Goal: Task Accomplishment & Management: Manage account settings

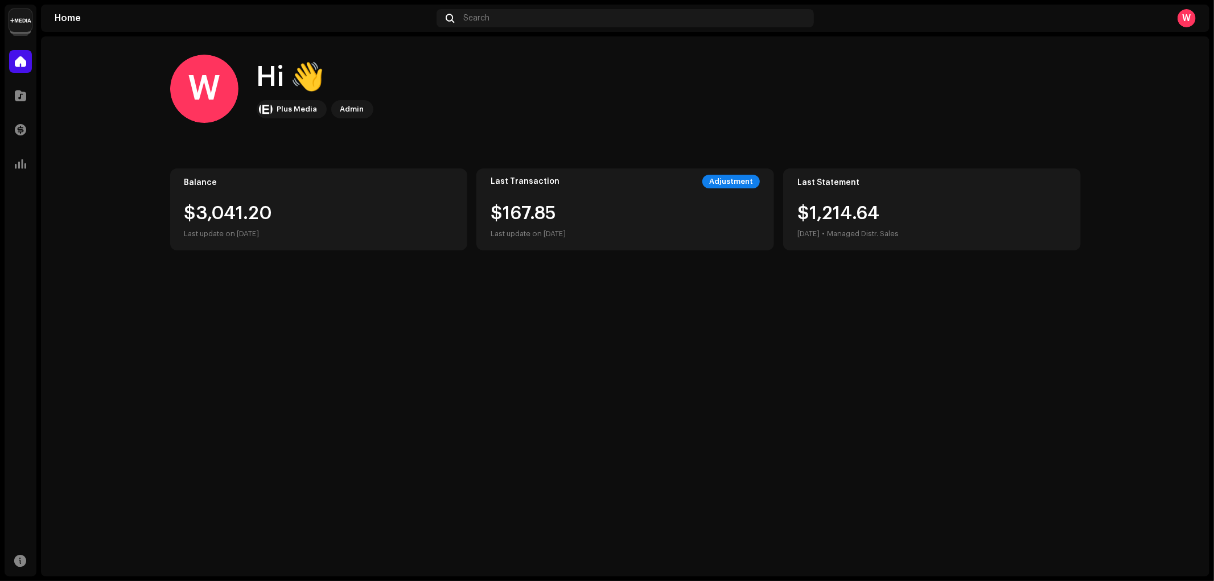
click at [19, 14] on img at bounding box center [20, 20] width 23 height 23
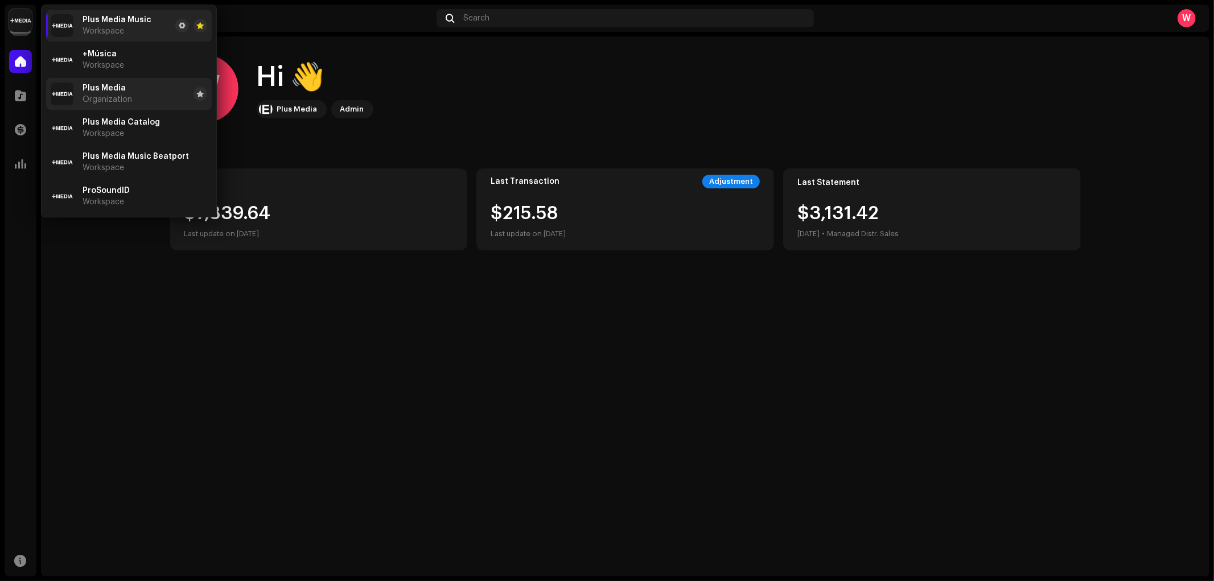
click at [127, 94] on div "Plus Media Organization" at bounding box center [108, 94] width 50 height 20
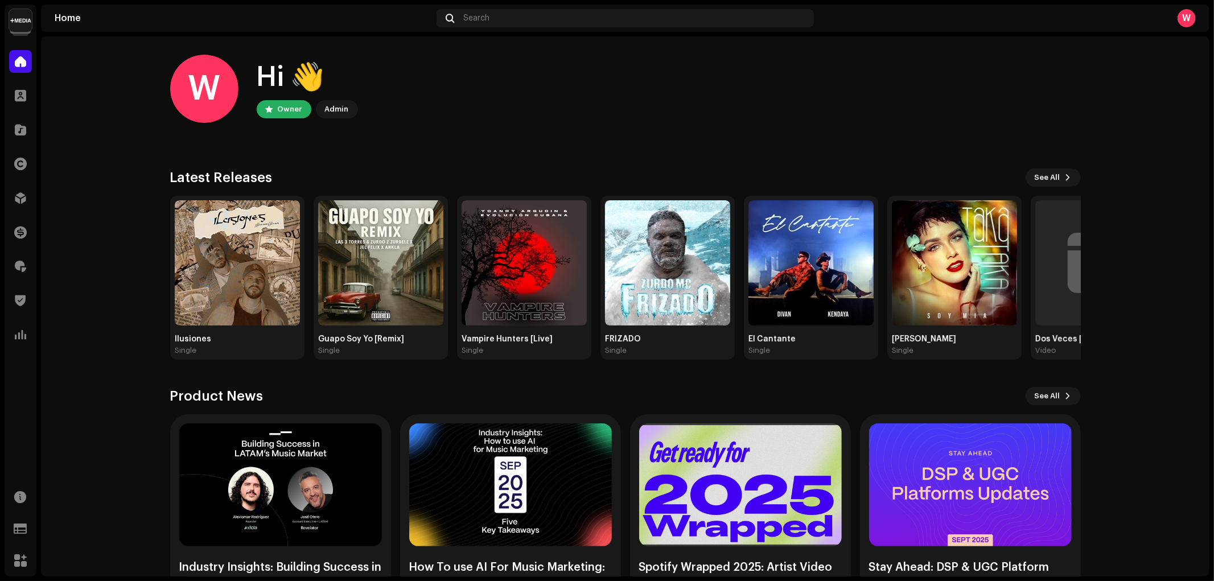
click at [23, 20] on img at bounding box center [20, 20] width 23 height 23
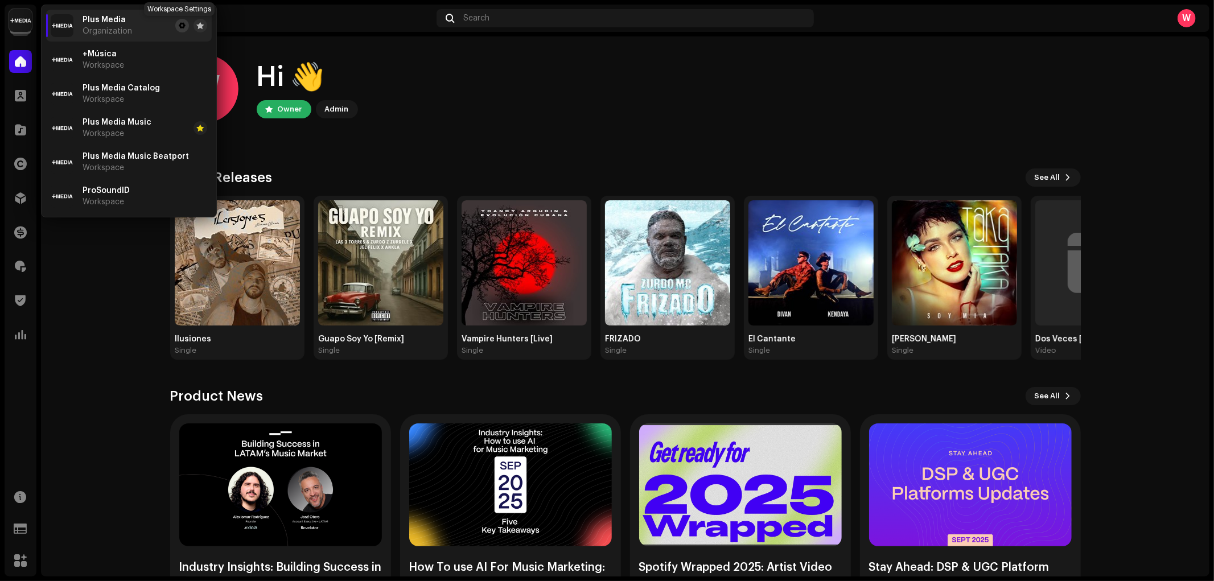
click at [179, 28] on span at bounding box center [182, 25] width 7 height 9
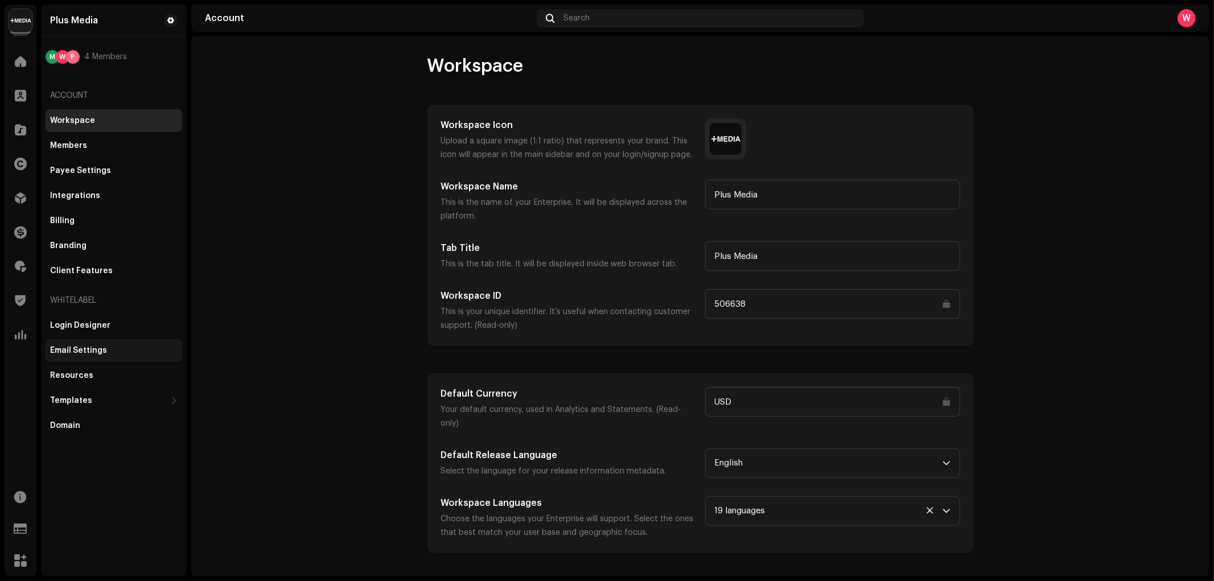
click at [105, 351] on div "Email Settings" at bounding box center [78, 350] width 57 height 9
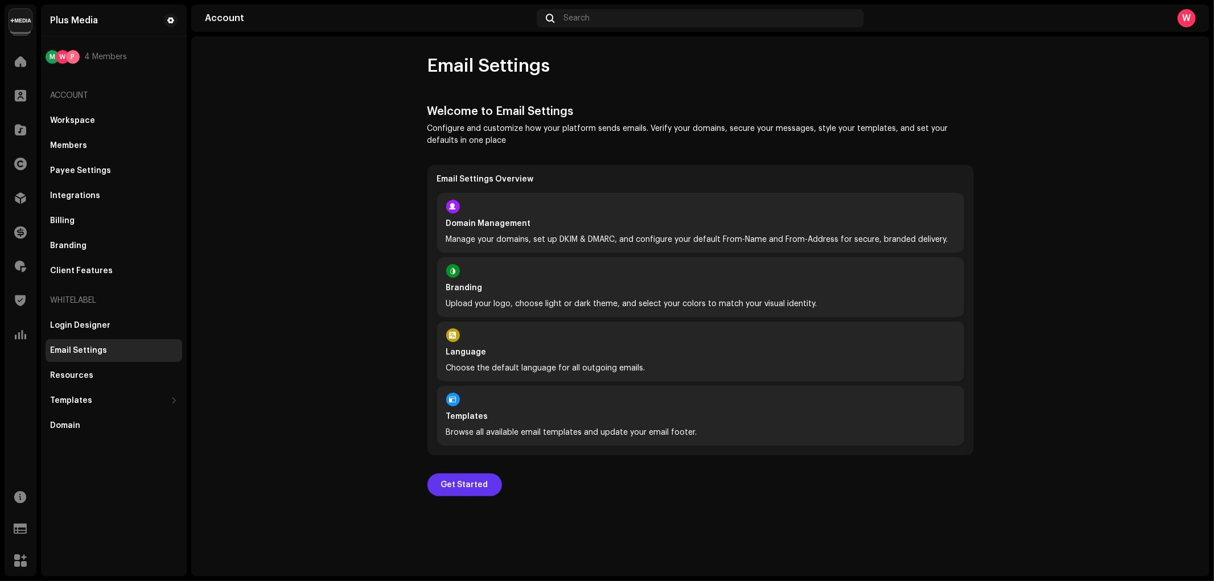
click at [459, 485] on span "Get Started" at bounding box center [464, 484] width 47 height 23
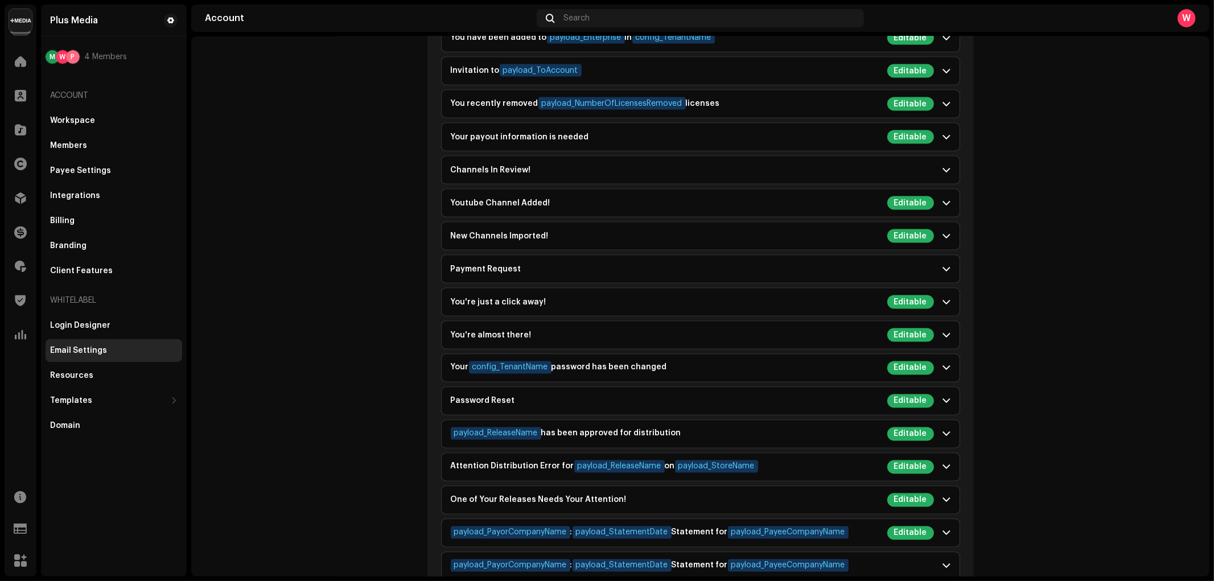
scroll to position [1593, 0]
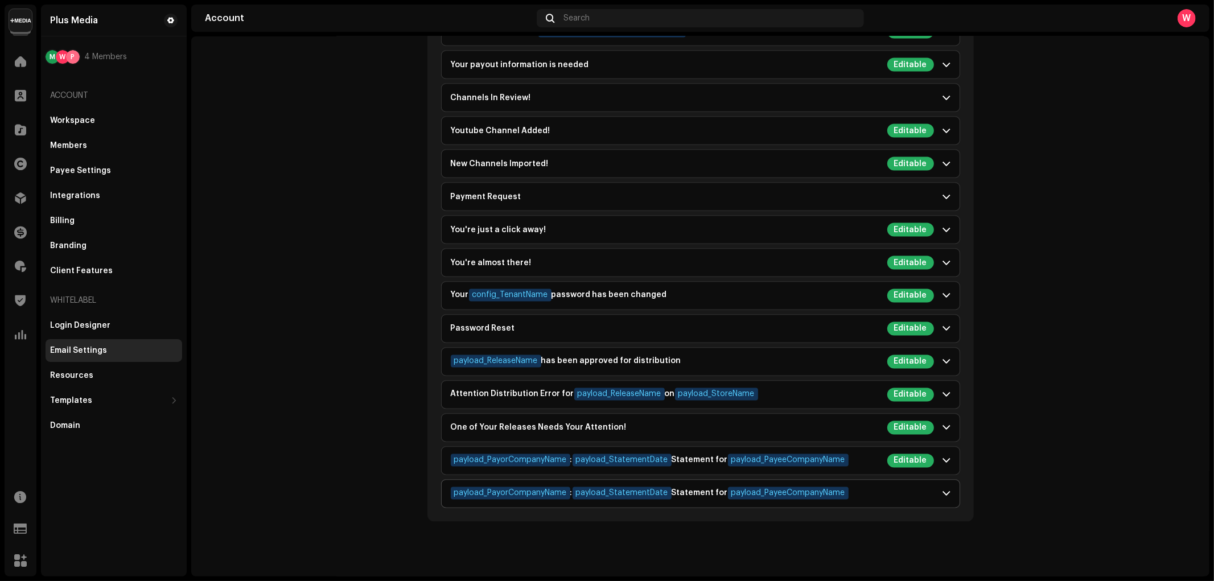
click at [943, 491] on span at bounding box center [946, 493] width 7 height 9
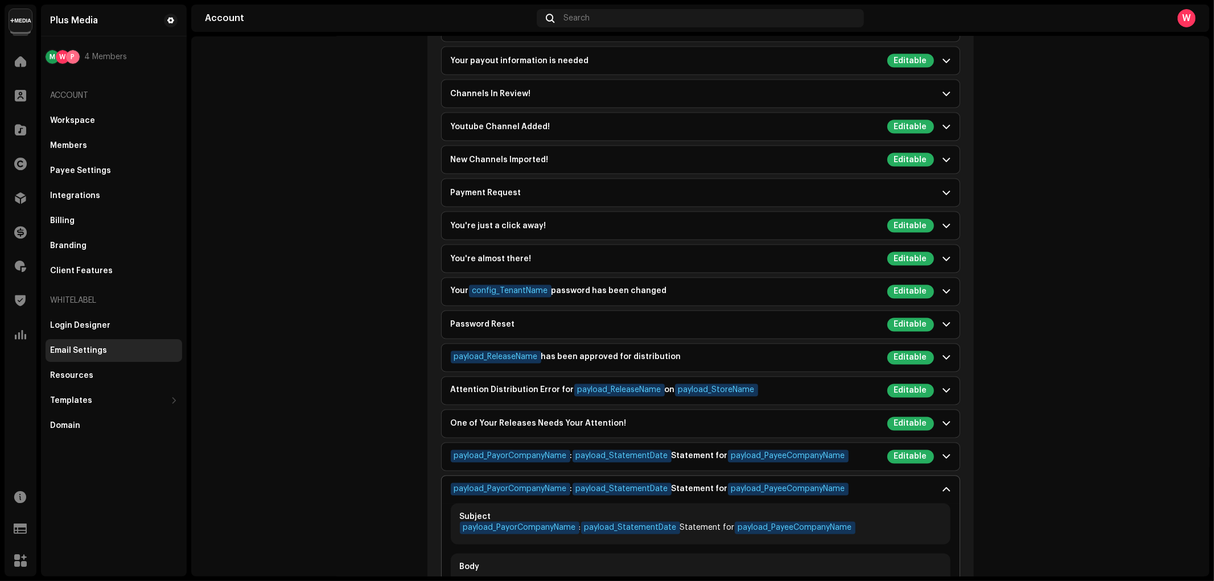
scroll to position [1846, 0]
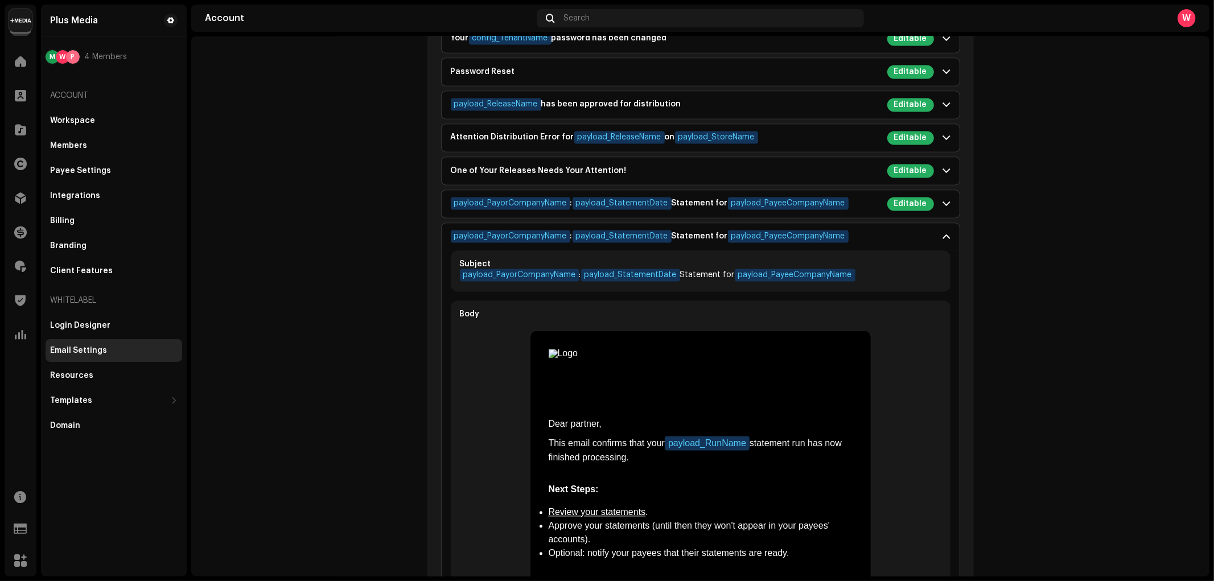
click at [943, 239] on span at bounding box center [946, 237] width 7 height 9
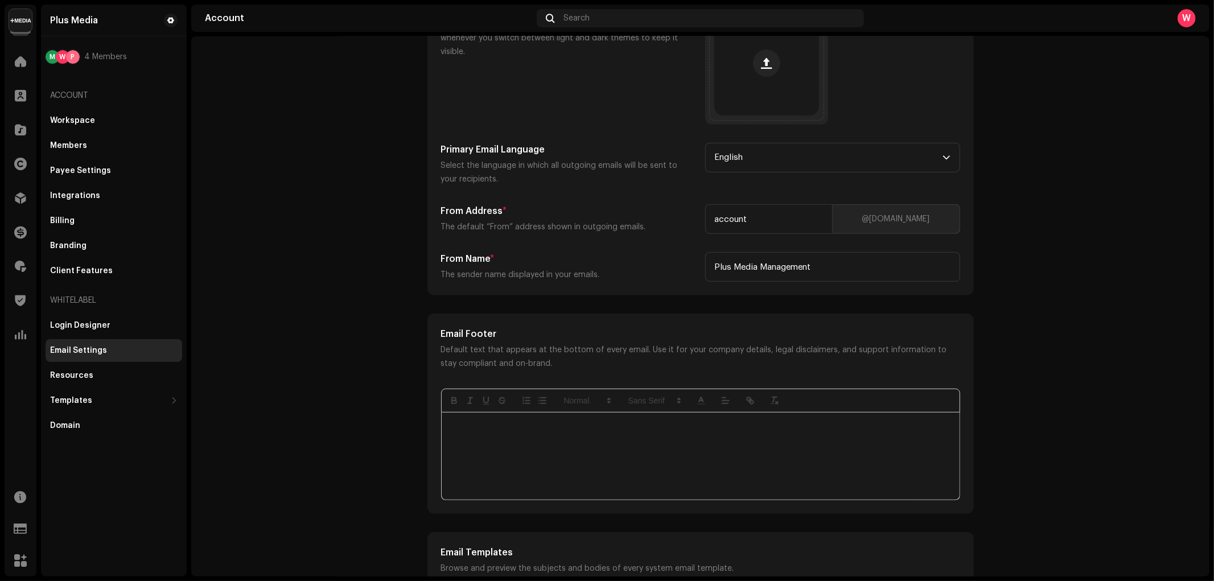
scroll to position [328, 0]
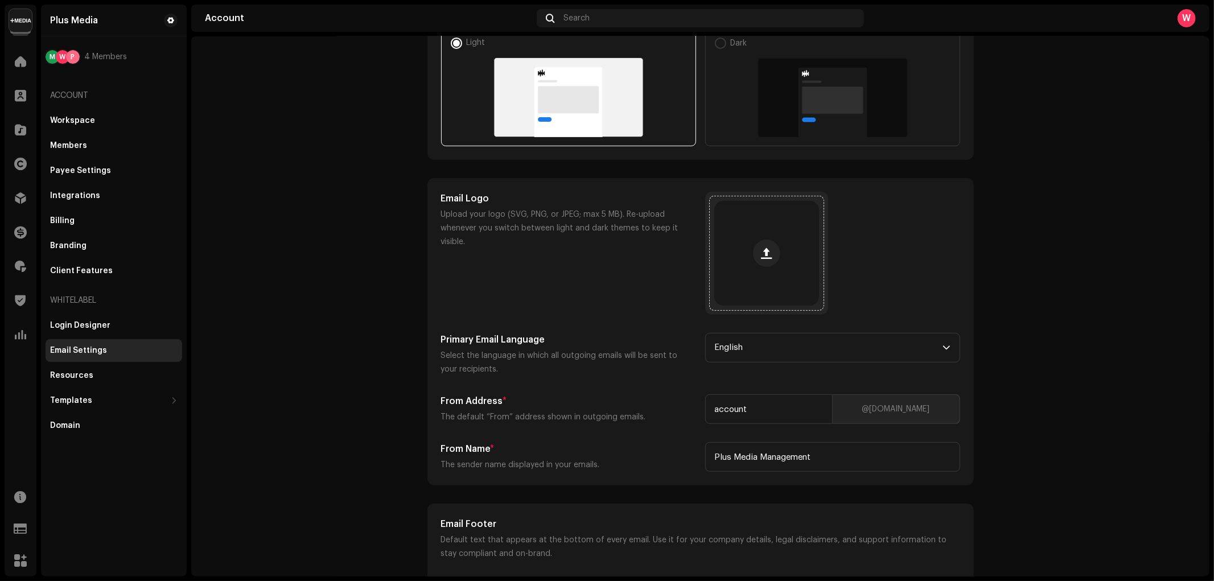
click at [744, 246] on div at bounding box center [766, 253] width 105 height 105
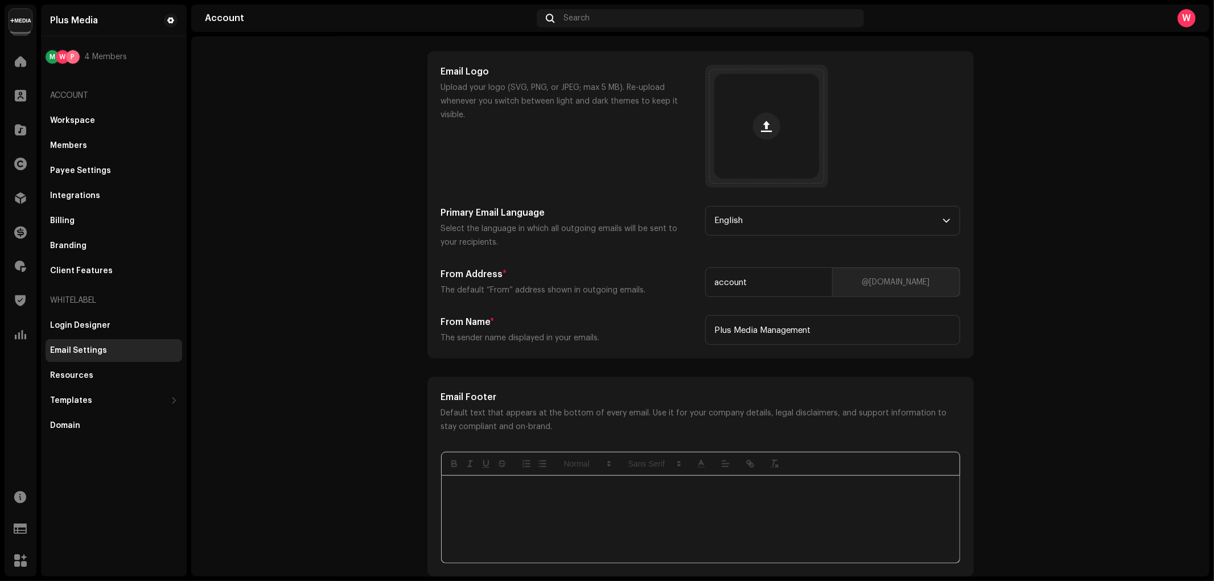
scroll to position [708, 0]
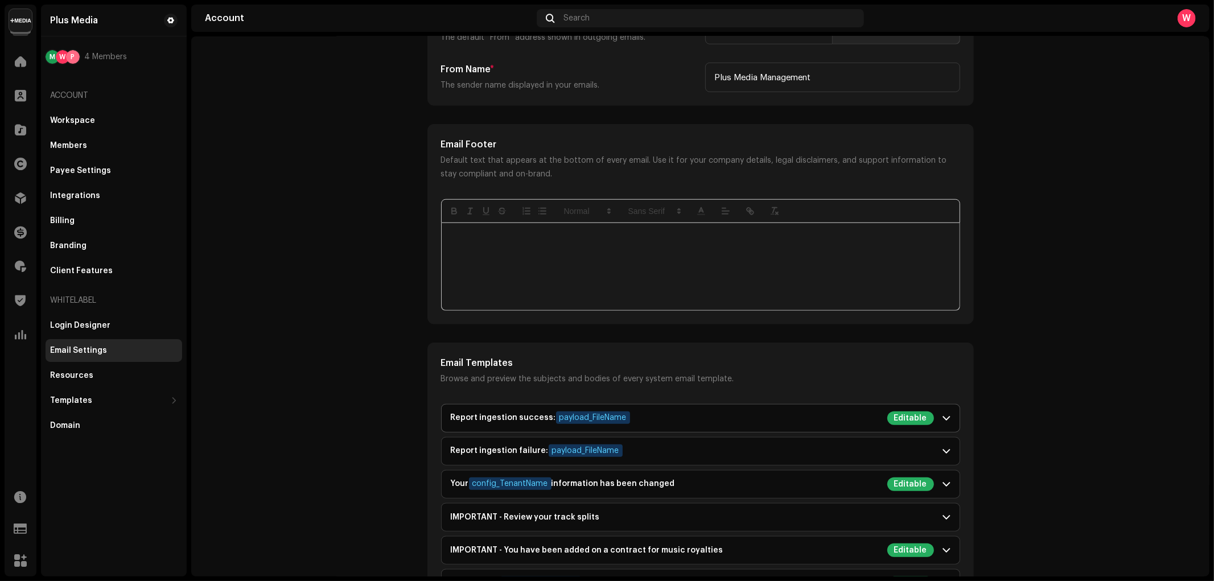
click at [830, 417] on div "Report ingestion success: payload_FileName Editable" at bounding box center [692, 418] width 483 height 14
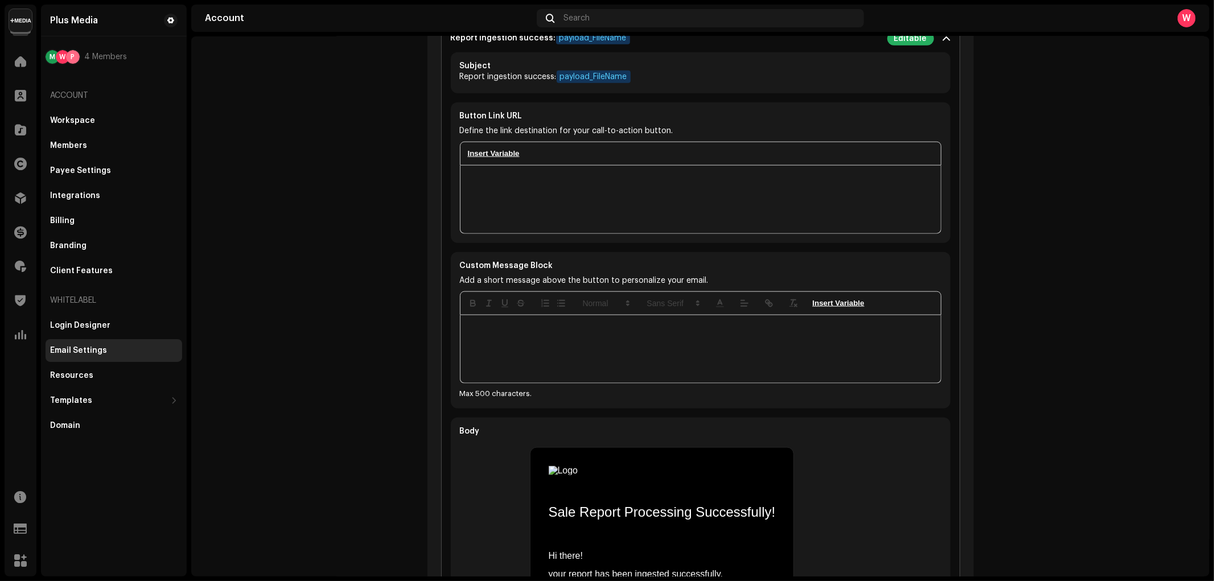
scroll to position [897, 0]
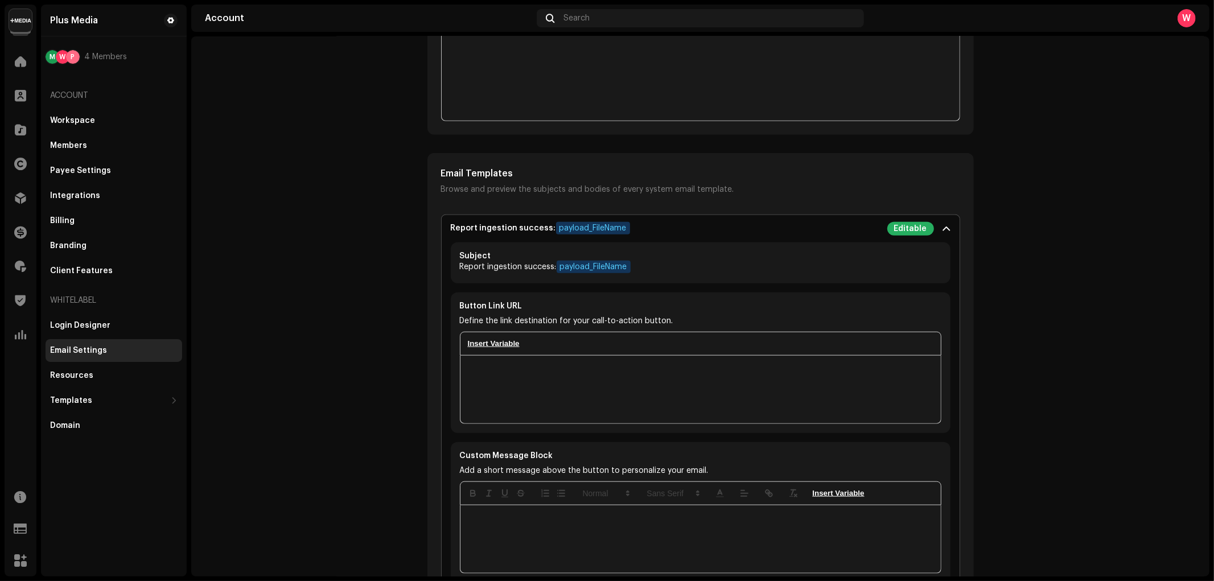
click at [945, 229] on span at bounding box center [946, 228] width 7 height 9
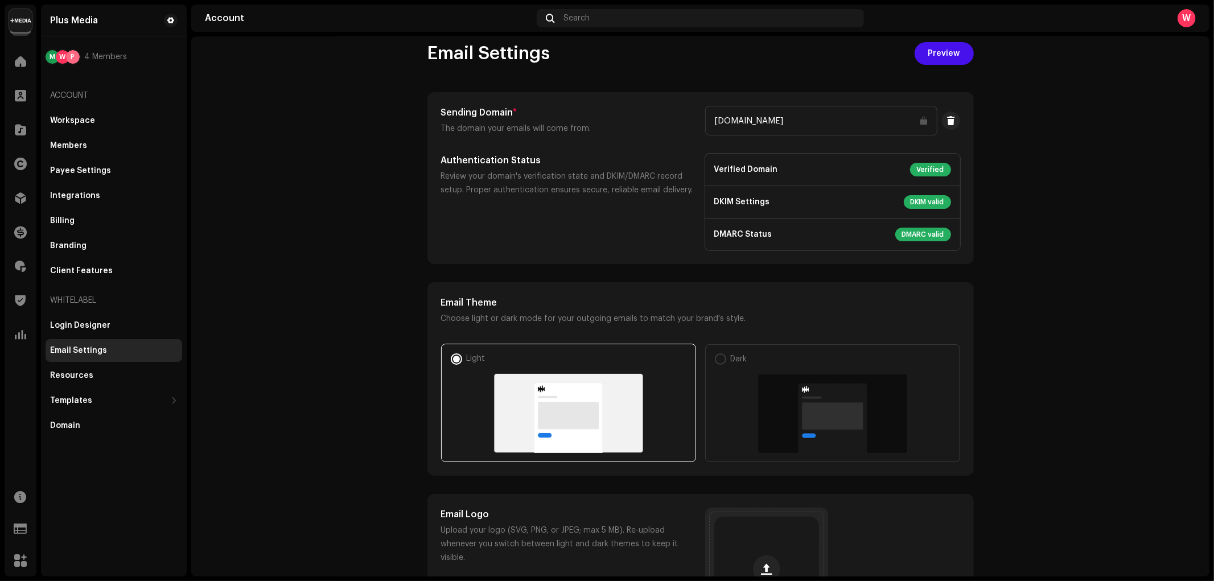
scroll to position [0, 0]
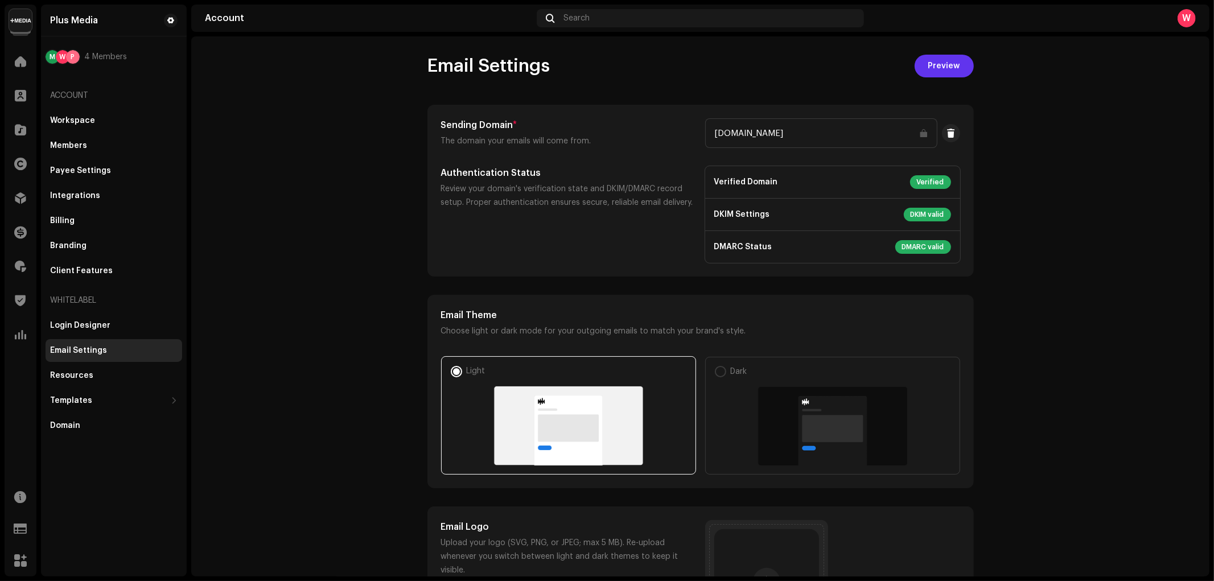
click at [947, 65] on span "Preview" at bounding box center [944, 66] width 32 height 23
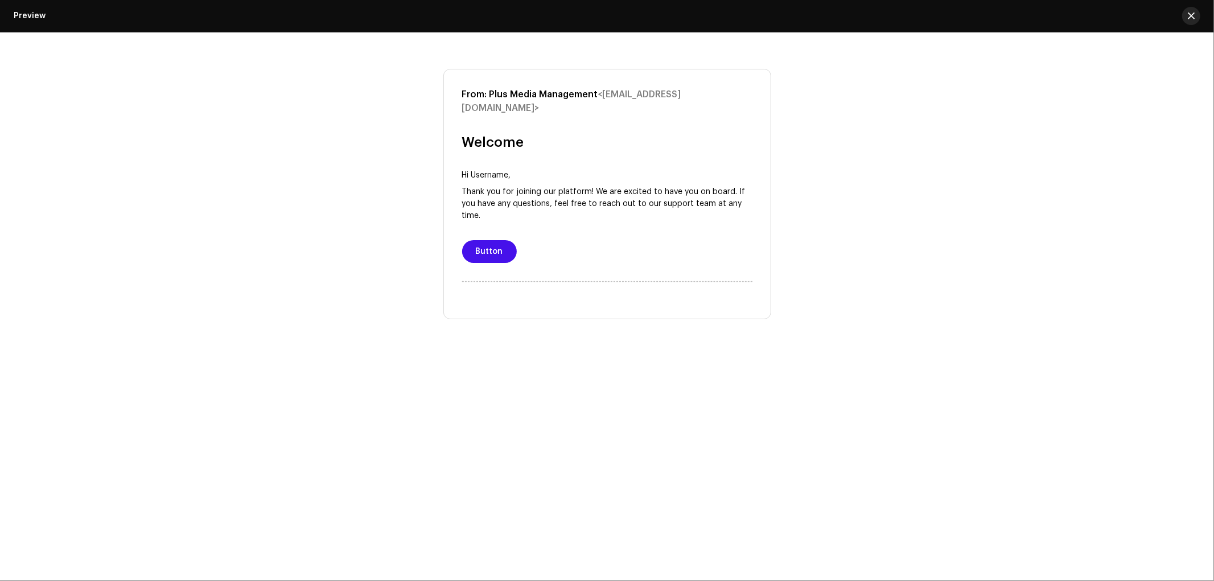
click at [1191, 18] on span "button" at bounding box center [1191, 15] width 7 height 9
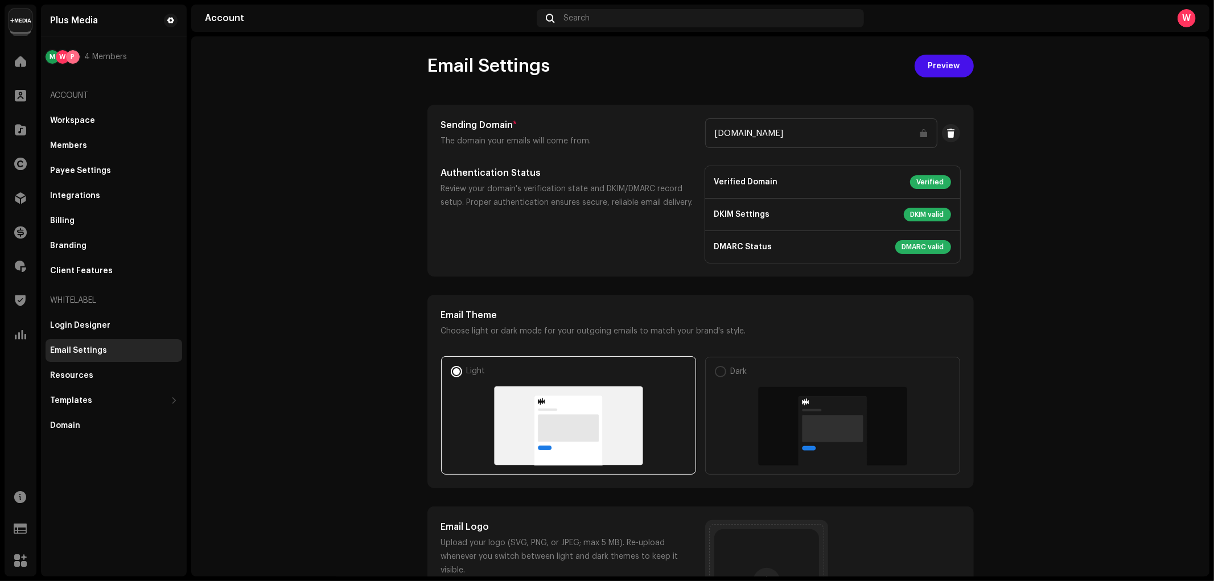
drag, startPoint x: 947, startPoint y: 63, endPoint x: 827, endPoint y: 83, distance: 121.8
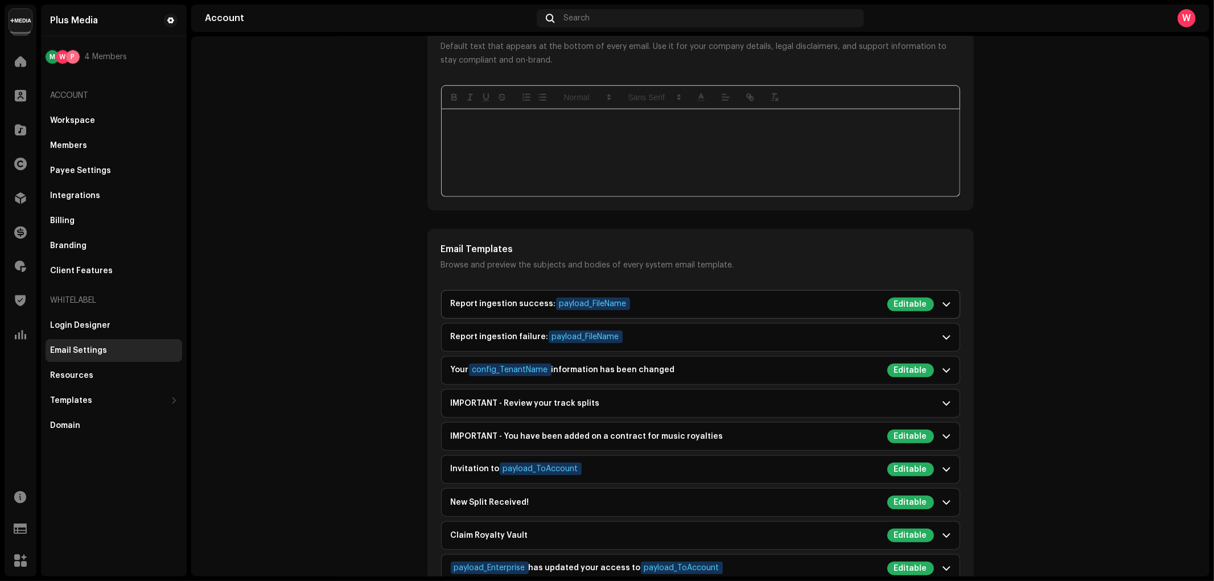
scroll to position [885, 0]
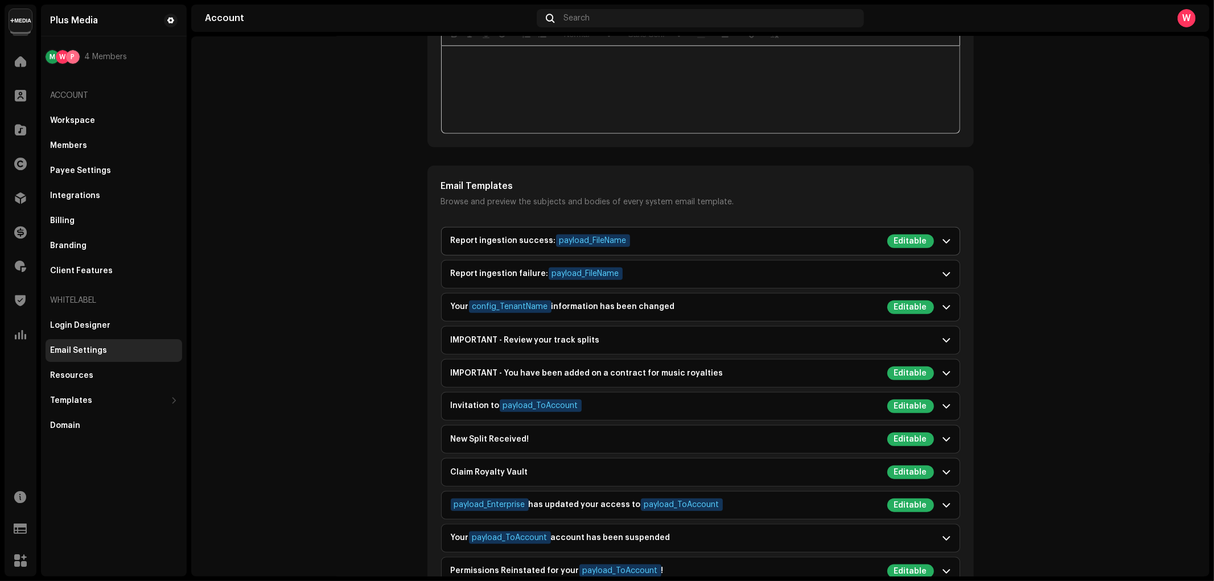
click at [858, 245] on div "Report ingestion success: payload_FileName Editable" at bounding box center [692, 241] width 483 height 14
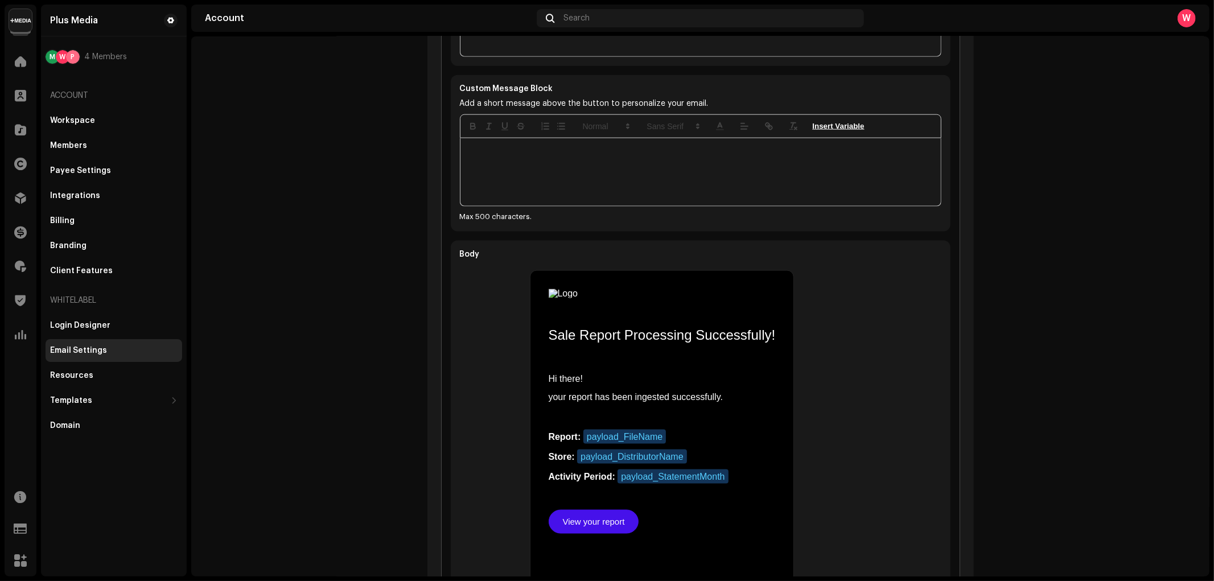
scroll to position [1074, 0]
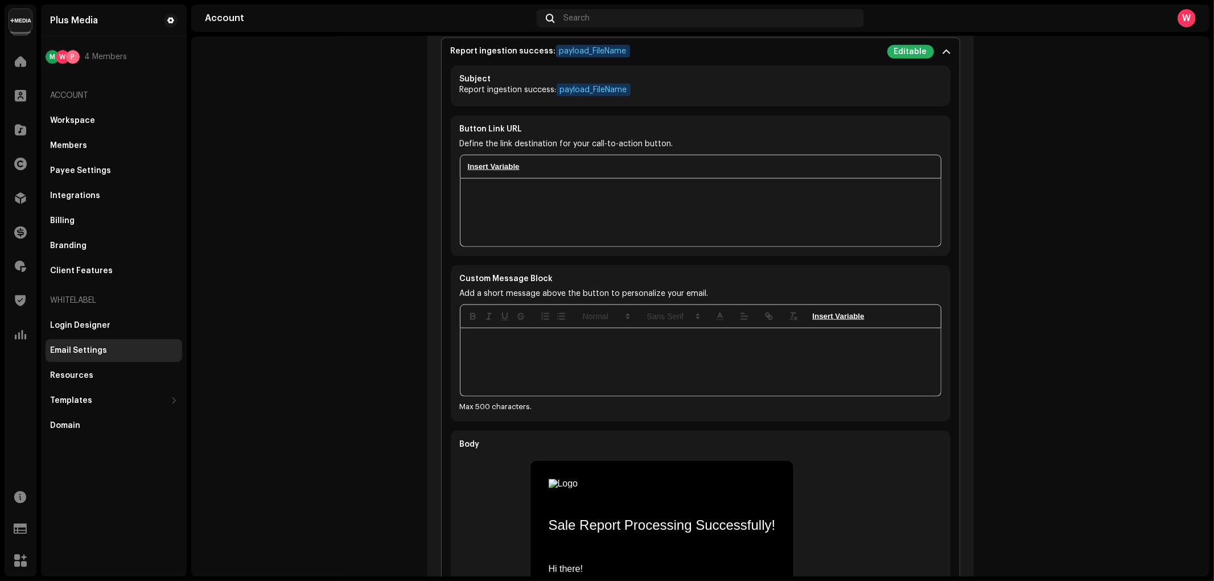
click at [495, 166] on button "insertVariable" at bounding box center [493, 167] width 57 height 14
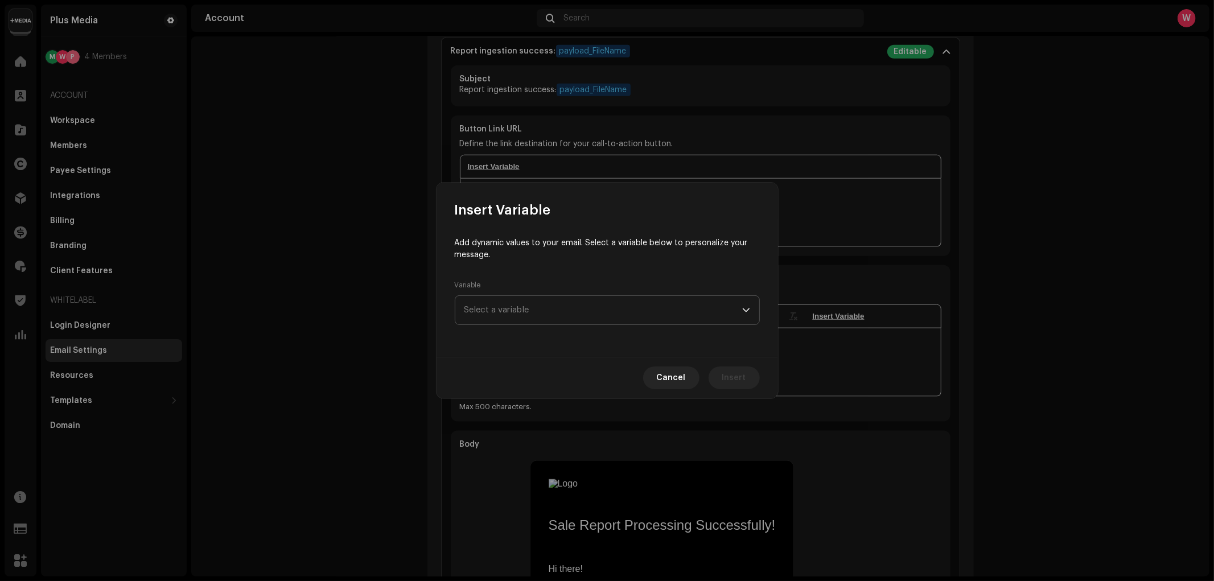
click at [628, 314] on span "Select a variable" at bounding box center [603, 310] width 278 height 28
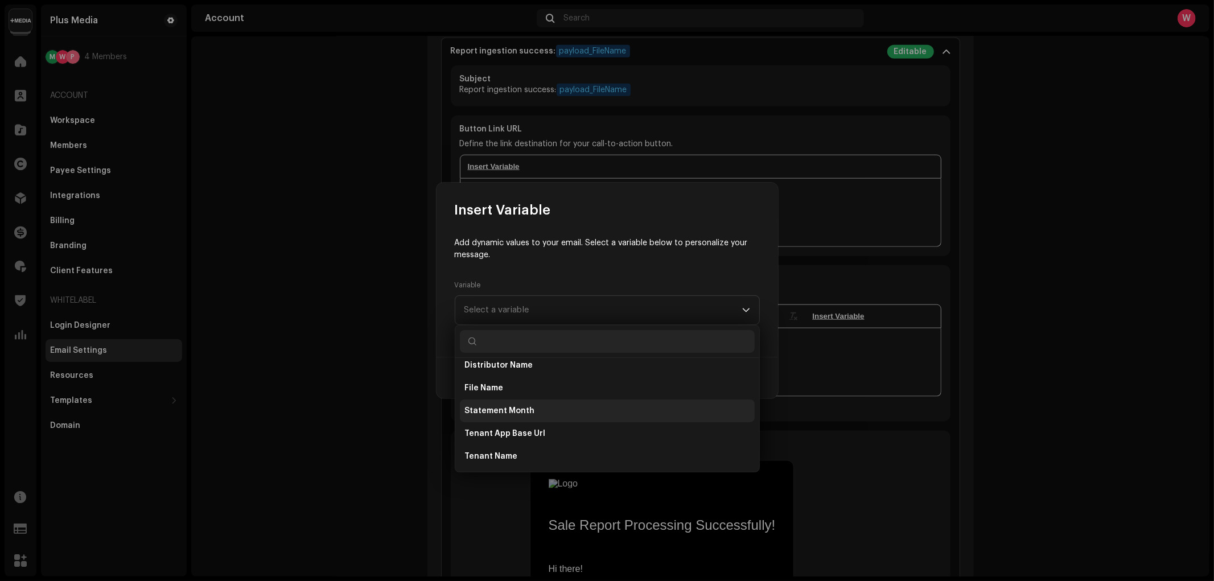
scroll to position [0, 0]
click at [707, 260] on p "Add dynamic values to your email. Select a variable below to personalize your m…" at bounding box center [607, 258] width 305 height 42
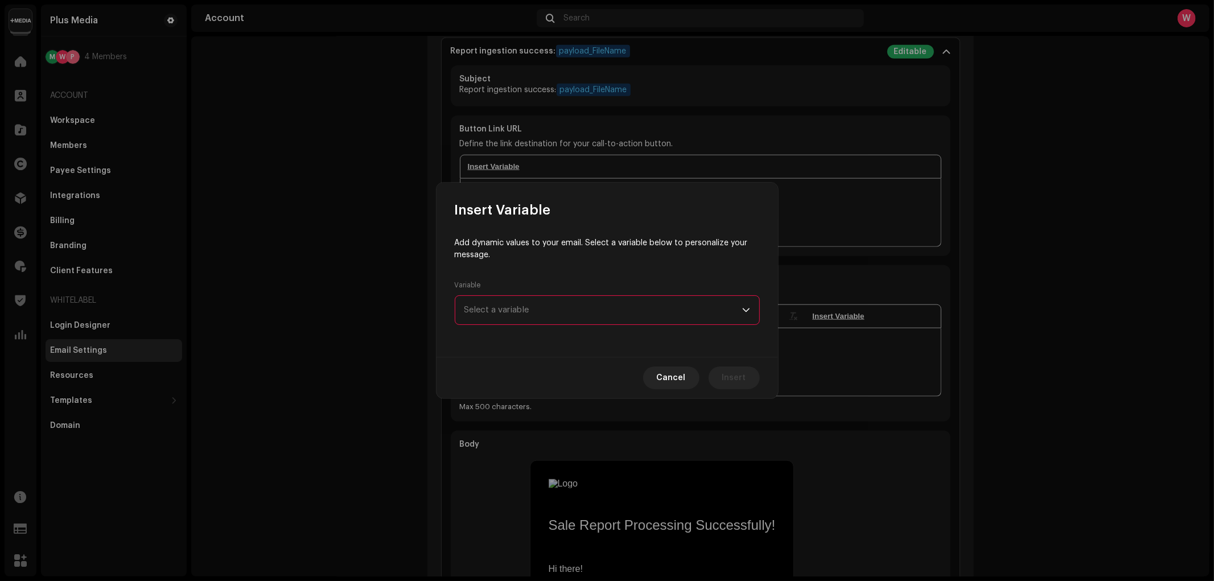
click at [673, 307] on span "Select a variable" at bounding box center [603, 310] width 278 height 28
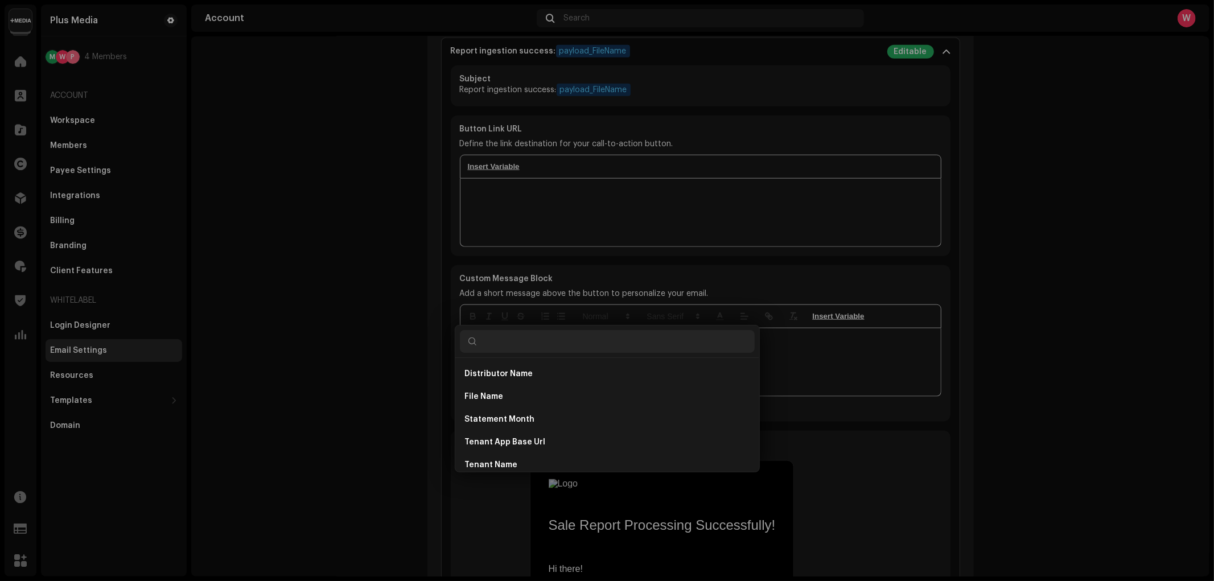
click at [823, 279] on div "Insert Variable Add dynamic values to your email. Select a variable below to pe…" at bounding box center [607, 290] width 1214 height 581
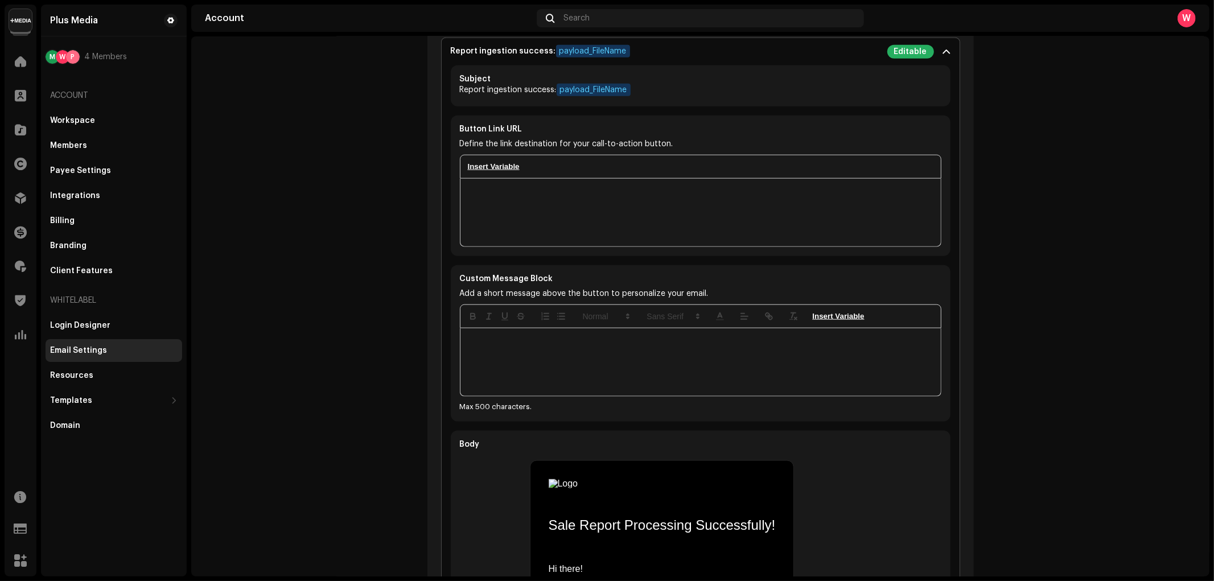
scroll to position [1011, 0]
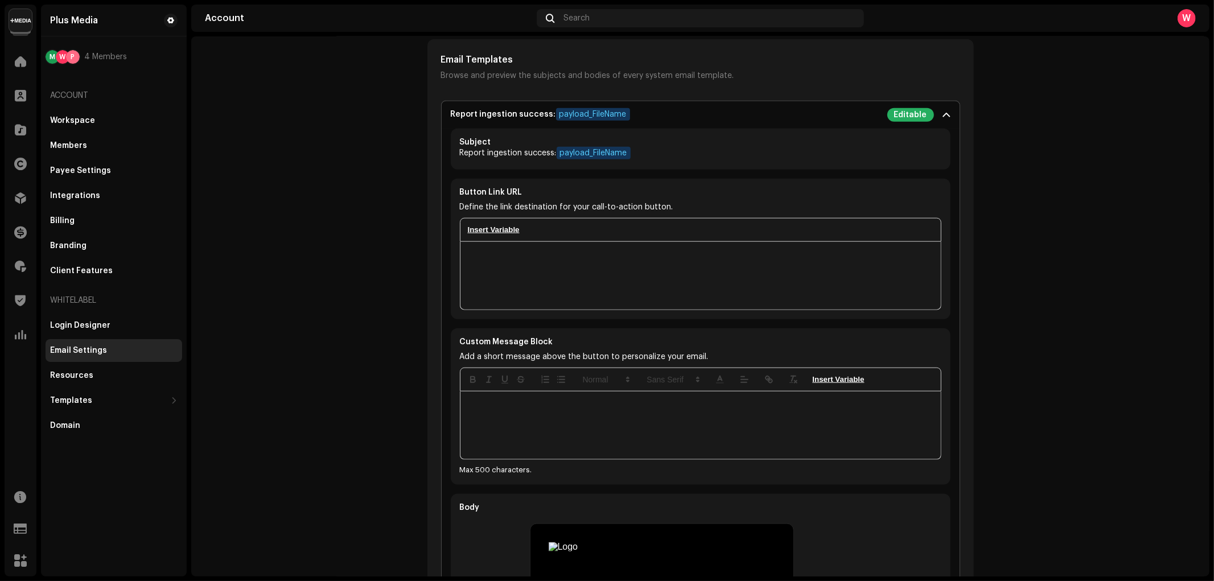
click at [948, 117] on p-accordion-header "Report ingestion success: payload_FileName Editable" at bounding box center [701, 114] width 518 height 27
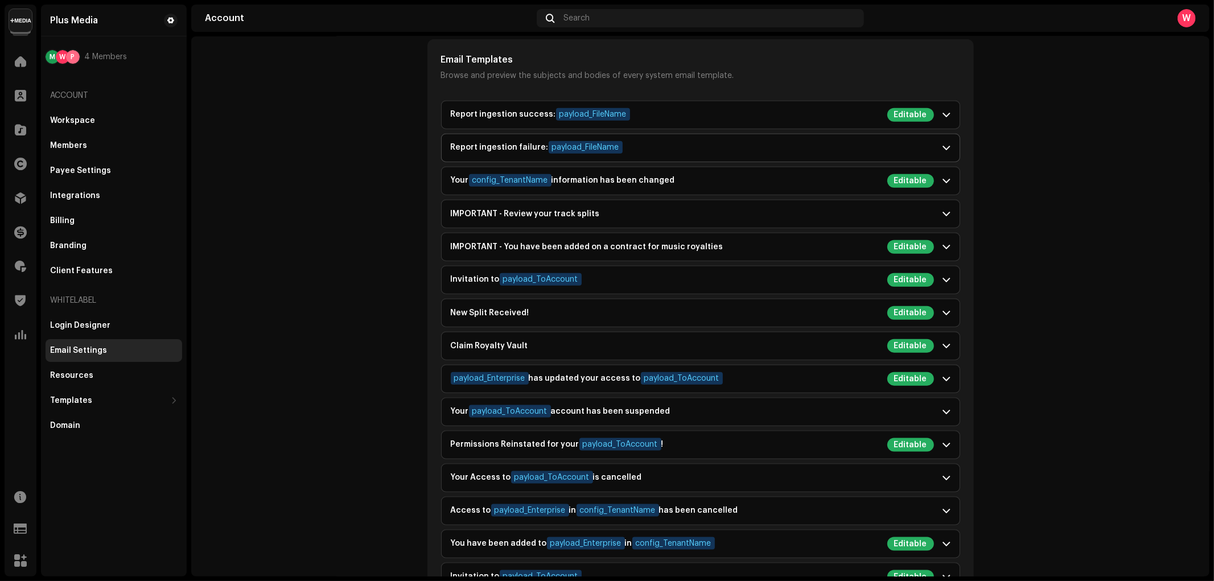
click at [714, 151] on div "Report ingestion failure: payload_FileName" at bounding box center [692, 148] width 483 height 14
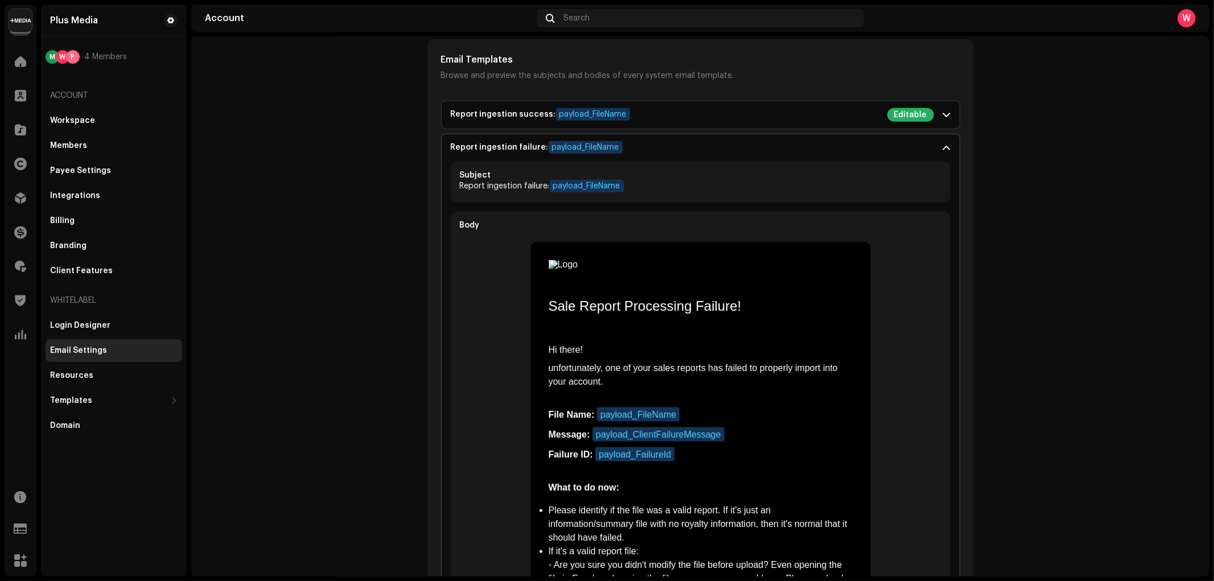
click at [751, 180] on p "Report ingestion failure: payload_FileName" at bounding box center [700, 187] width 481 height 14
click at [943, 148] on span at bounding box center [946, 147] width 7 height 9
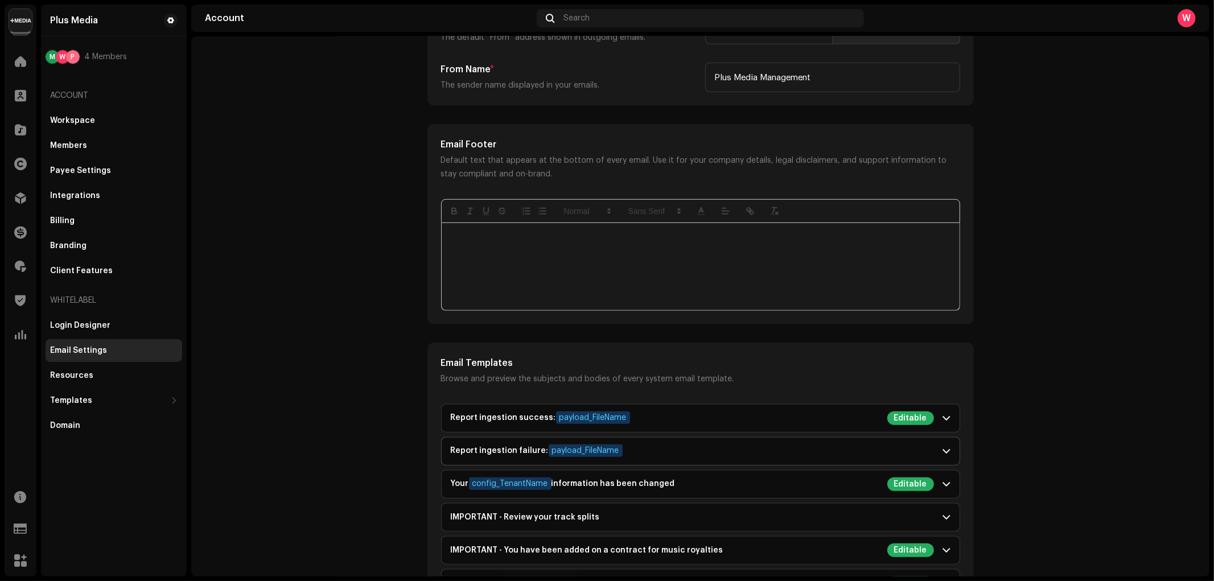
scroll to position [455, 0]
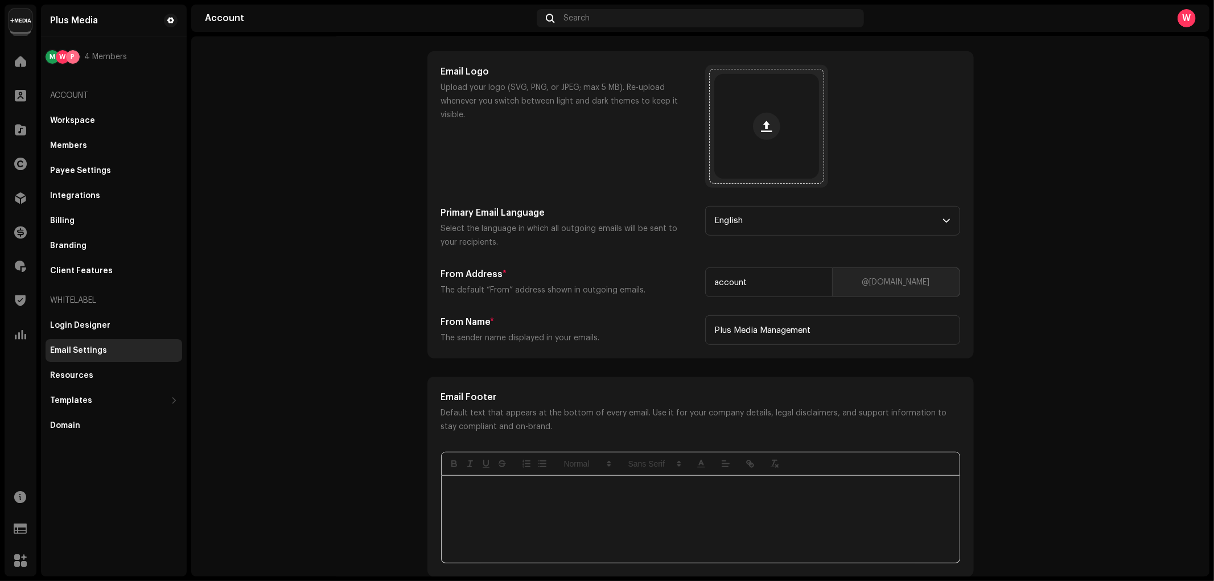
click at [772, 104] on div at bounding box center [766, 126] width 105 height 105
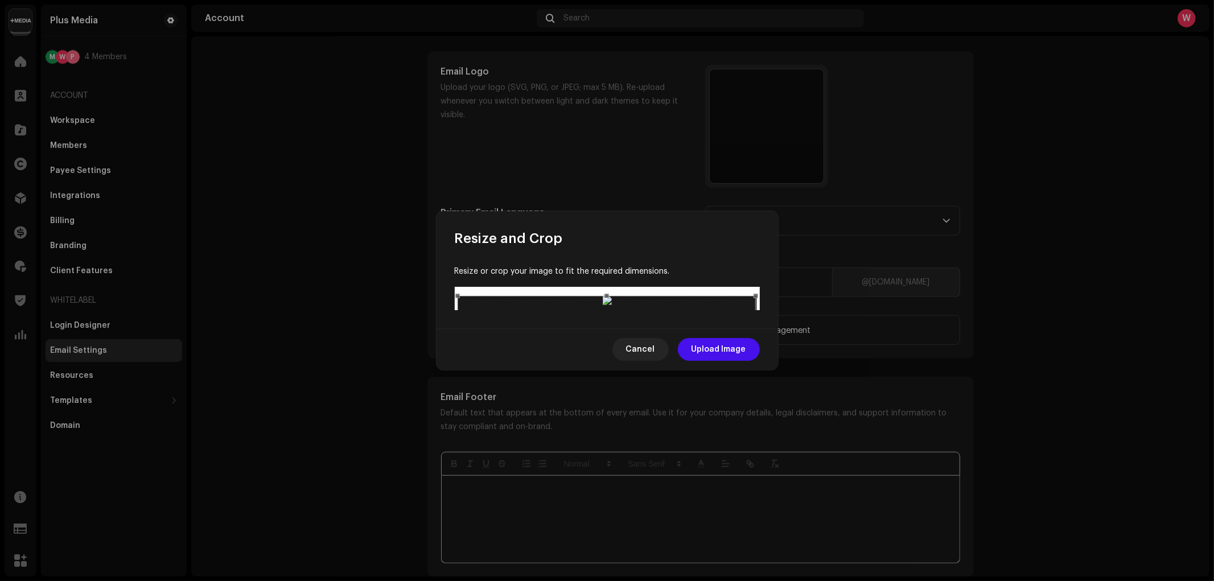
click at [757, 414] on span at bounding box center [755, 416] width 5 height 5
click at [716, 361] on span "Upload Image" at bounding box center [718, 349] width 55 height 23
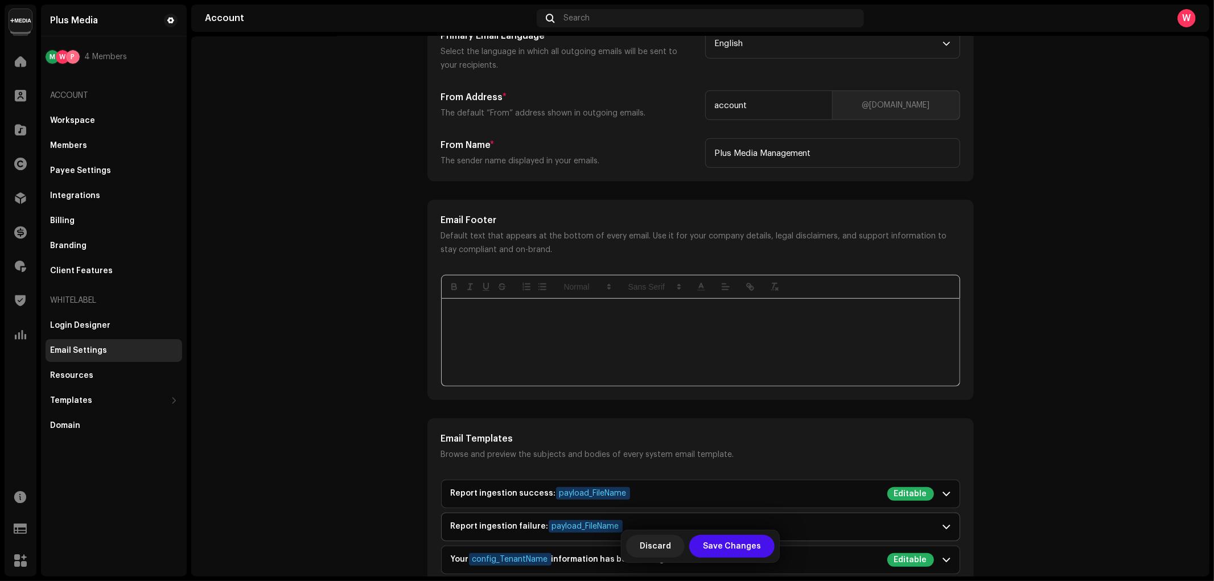
scroll to position [1011, 0]
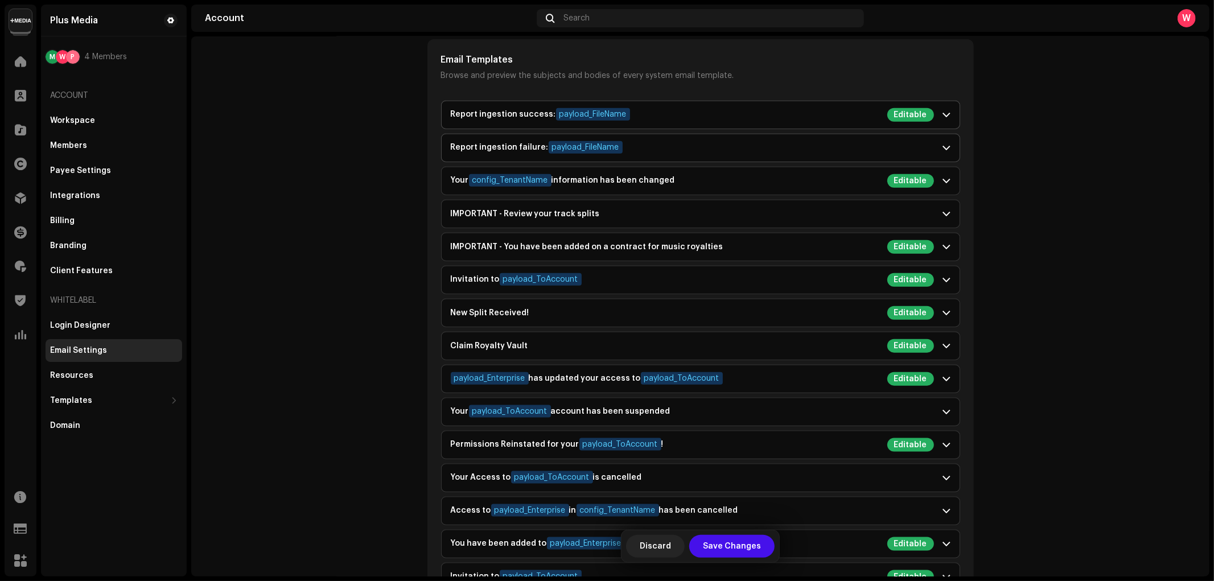
click at [867, 122] on p-accordion-header "Report ingestion success: payload_FileName Editable" at bounding box center [701, 114] width 518 height 27
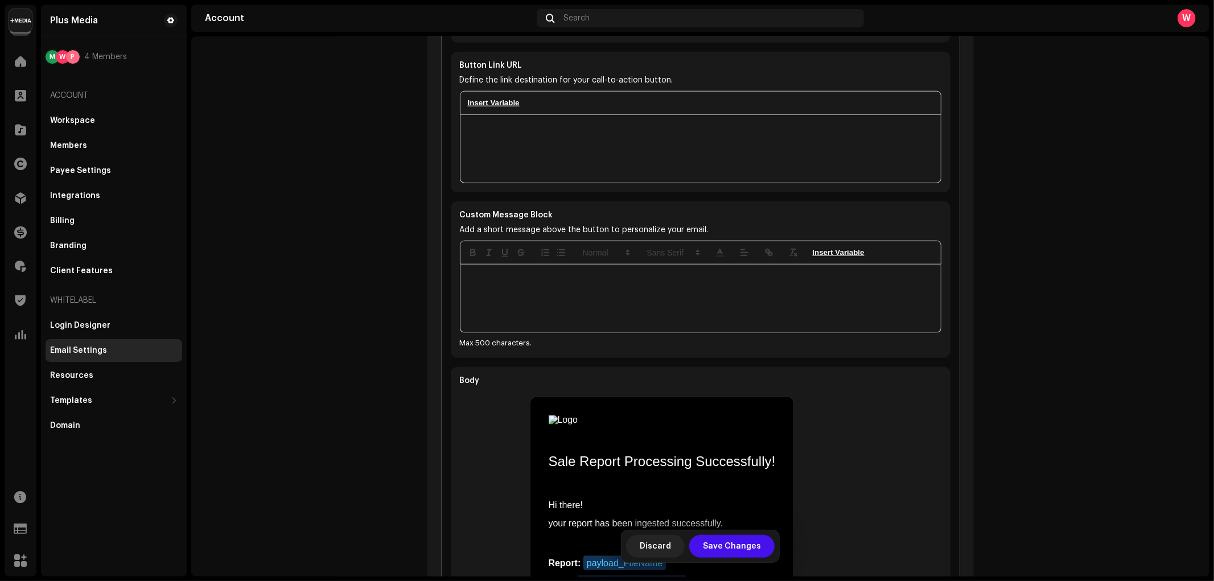
scroll to position [1454, 0]
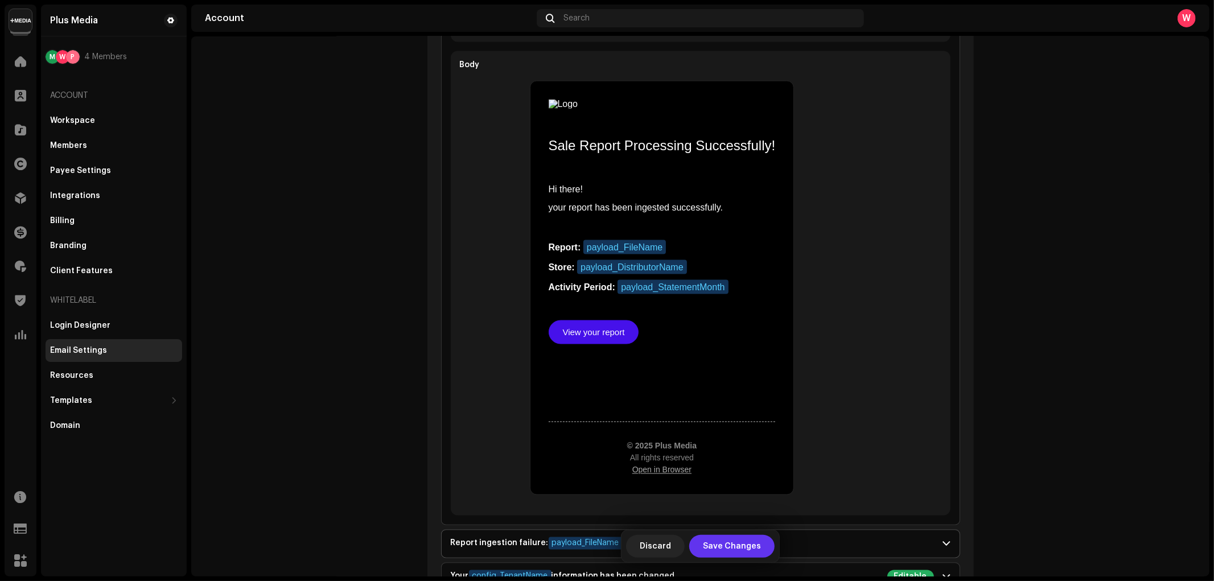
click at [740, 545] on span "Save Changes" at bounding box center [732, 546] width 58 height 23
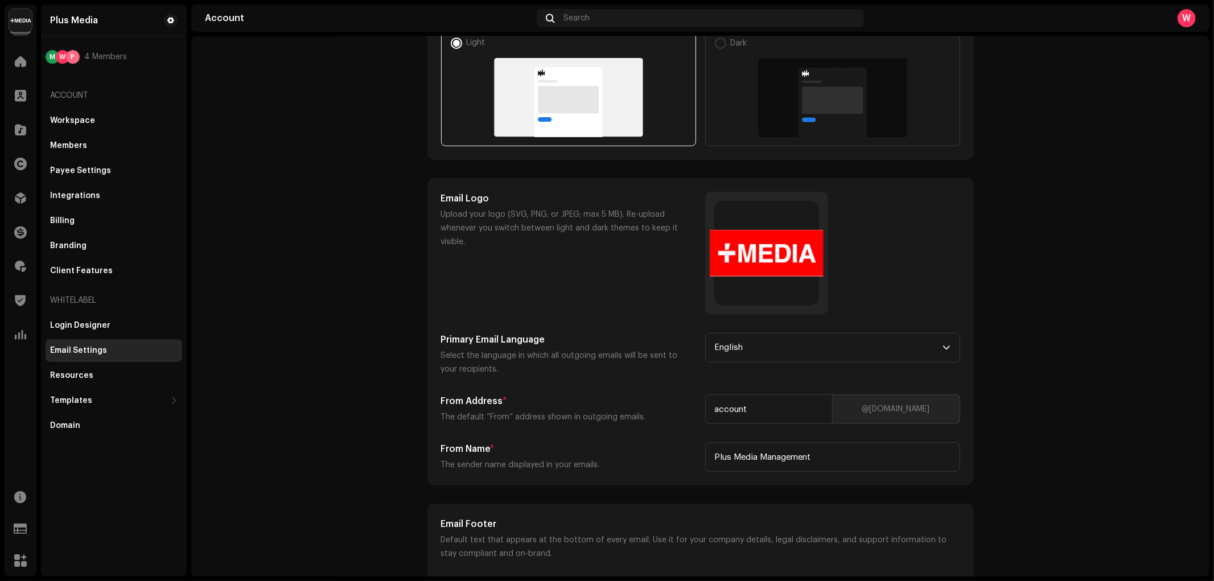
scroll to position [771, 0]
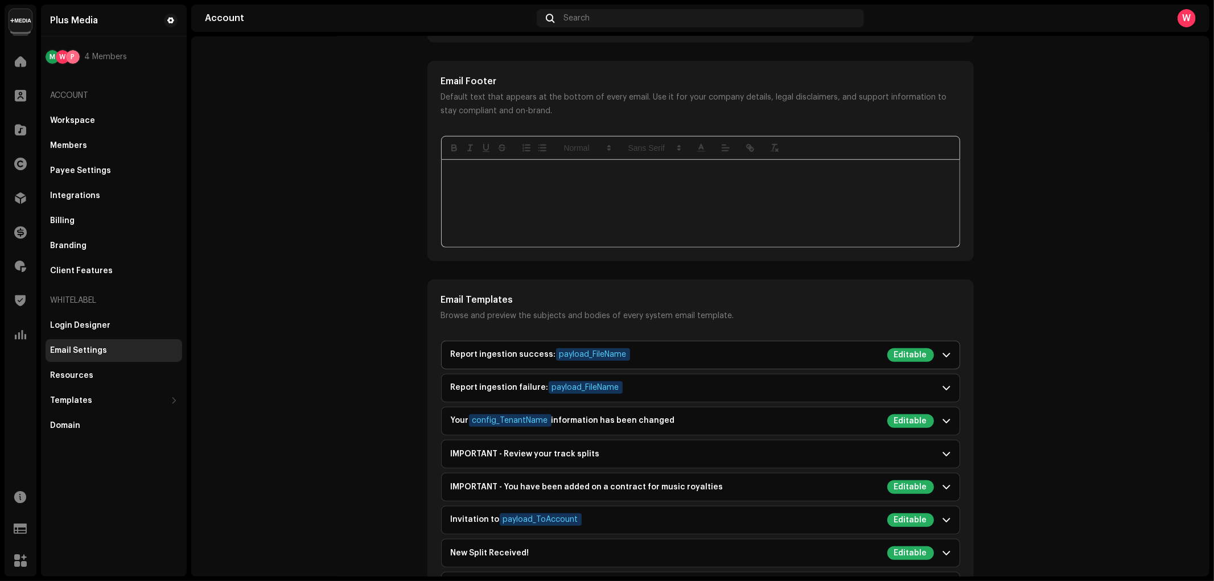
click at [727, 354] on div "Report ingestion success: payload_FileName Editable" at bounding box center [692, 355] width 483 height 14
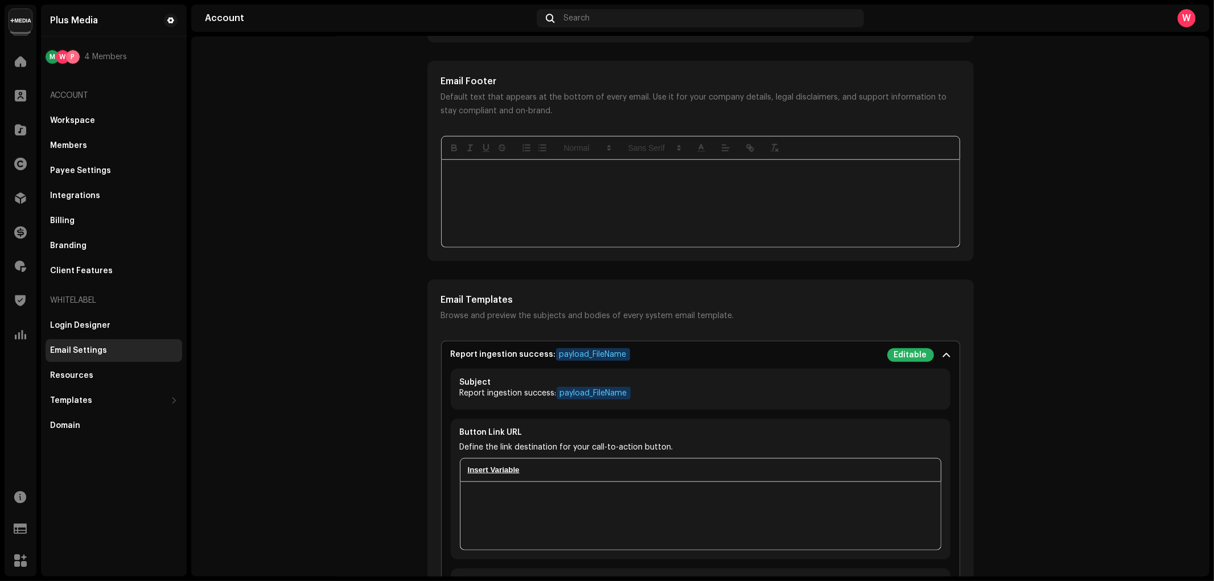
scroll to position [897, 0]
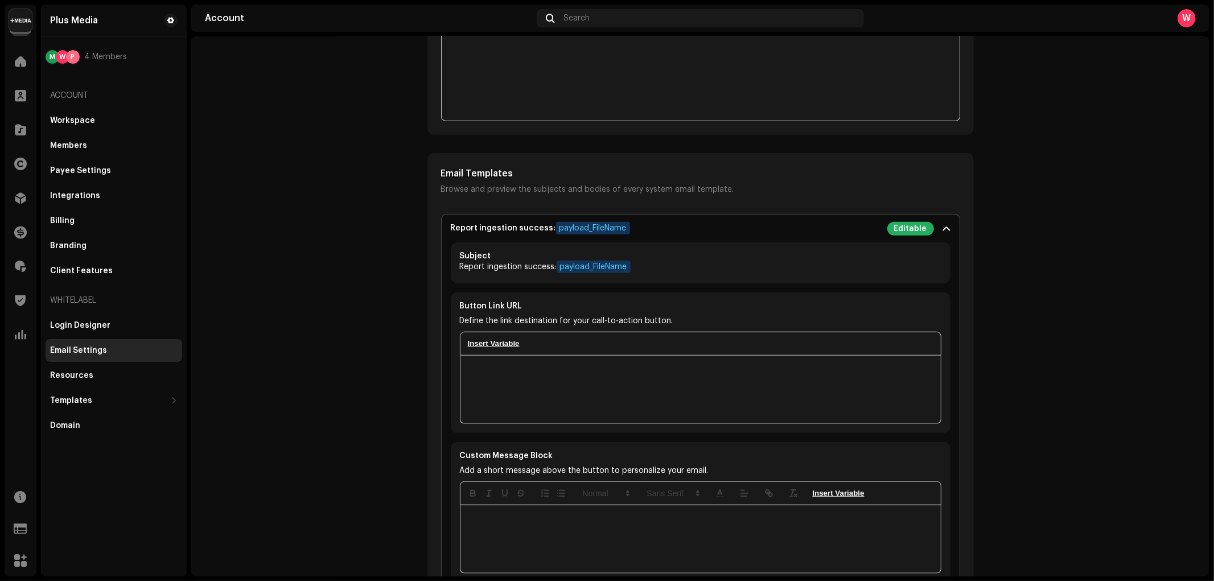
click at [485, 343] on button "insertVariable" at bounding box center [493, 344] width 57 height 14
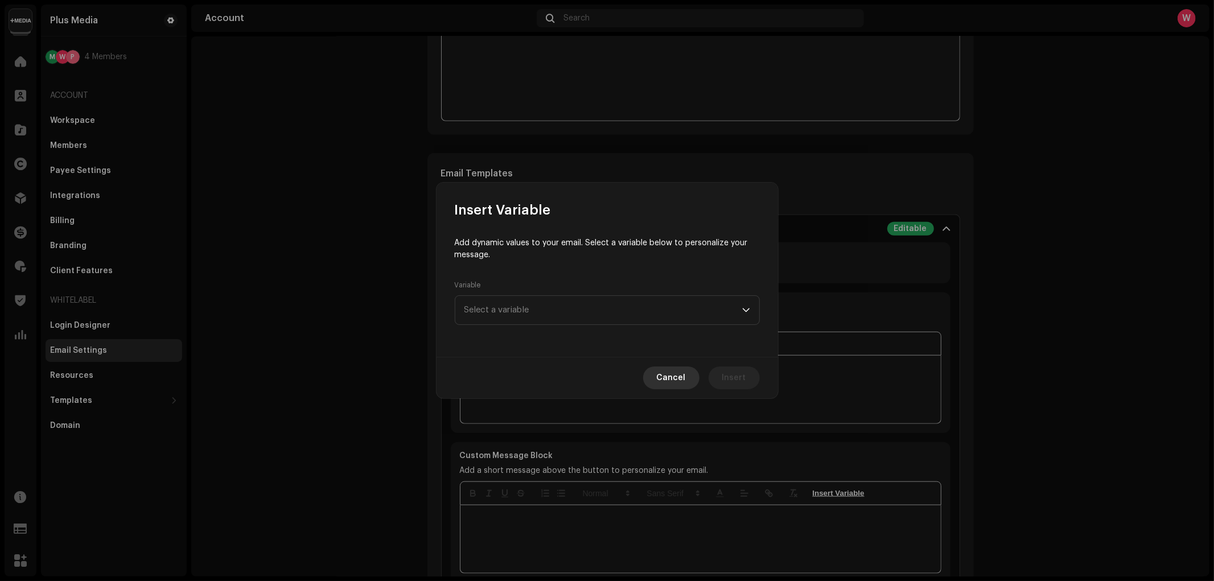
click at [687, 374] on button "Cancel" at bounding box center [671, 377] width 56 height 23
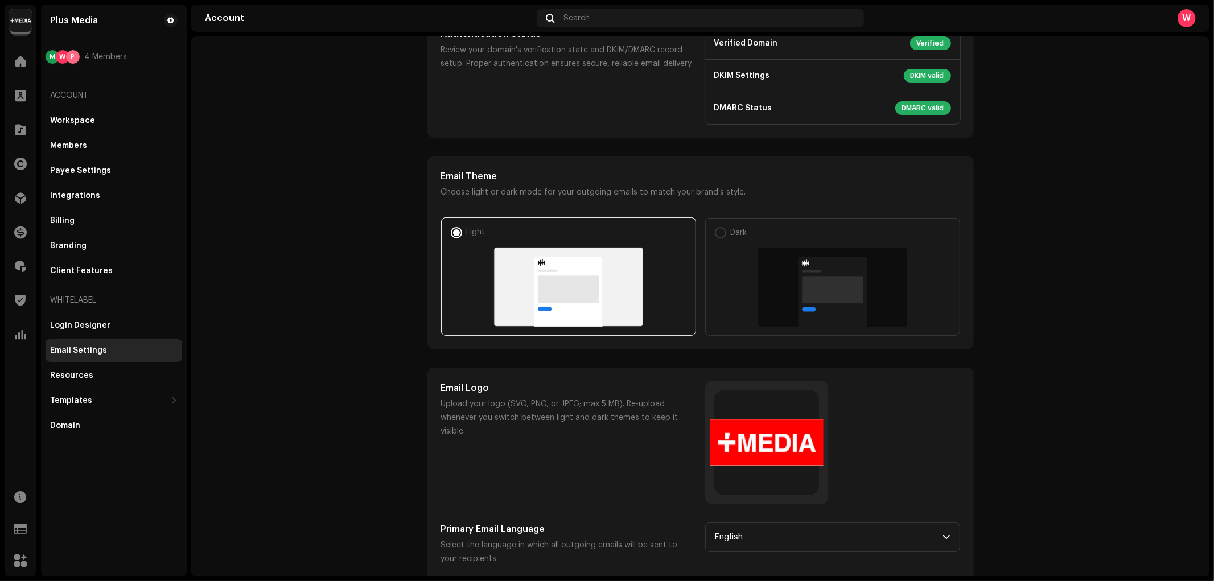
scroll to position [0, 0]
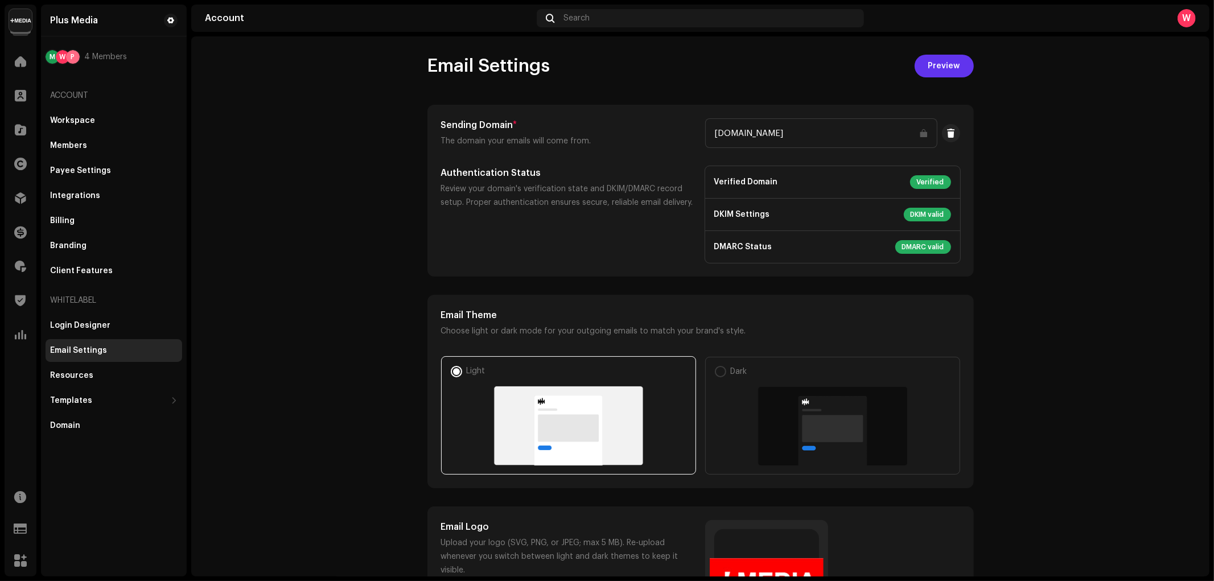
click at [928, 74] on span "Preview" at bounding box center [944, 66] width 32 height 23
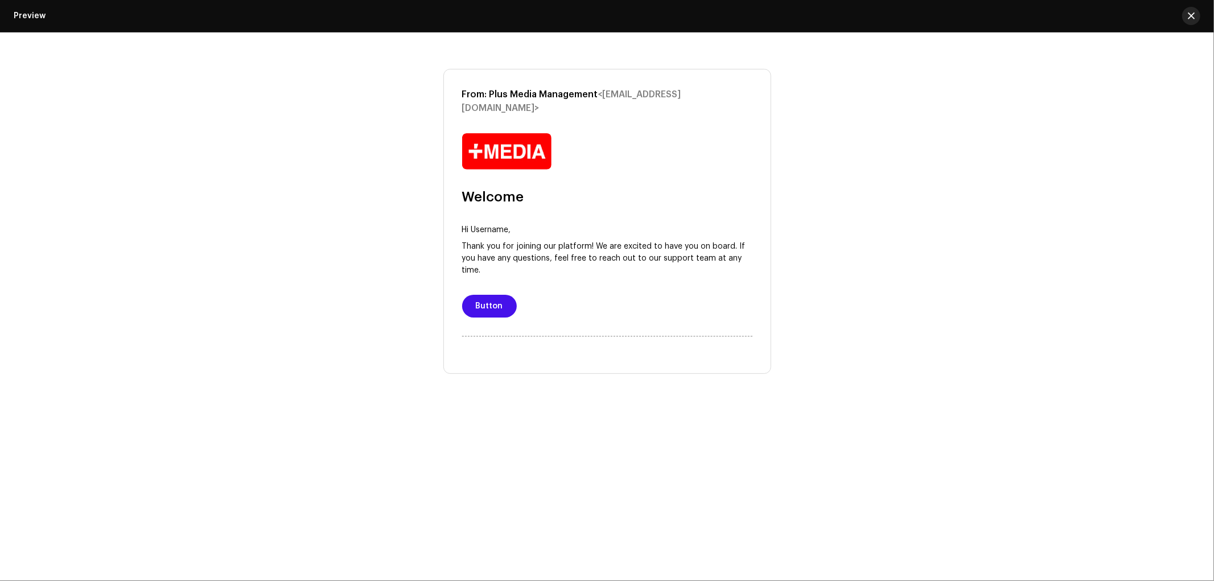
click at [1188, 14] on span "button" at bounding box center [1191, 15] width 7 height 9
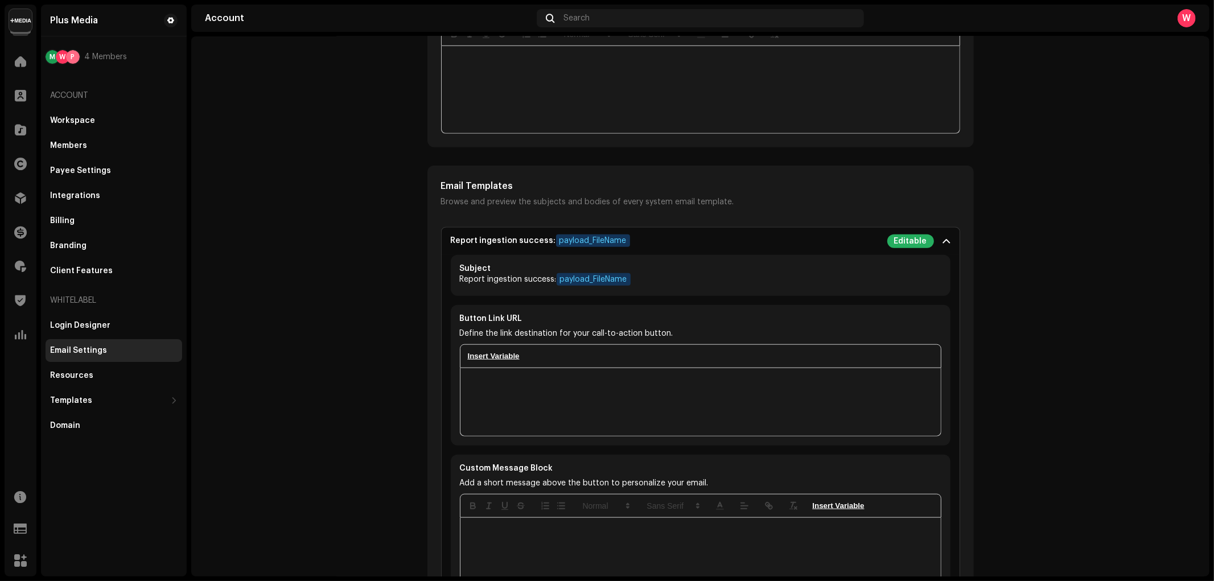
scroll to position [948, 0]
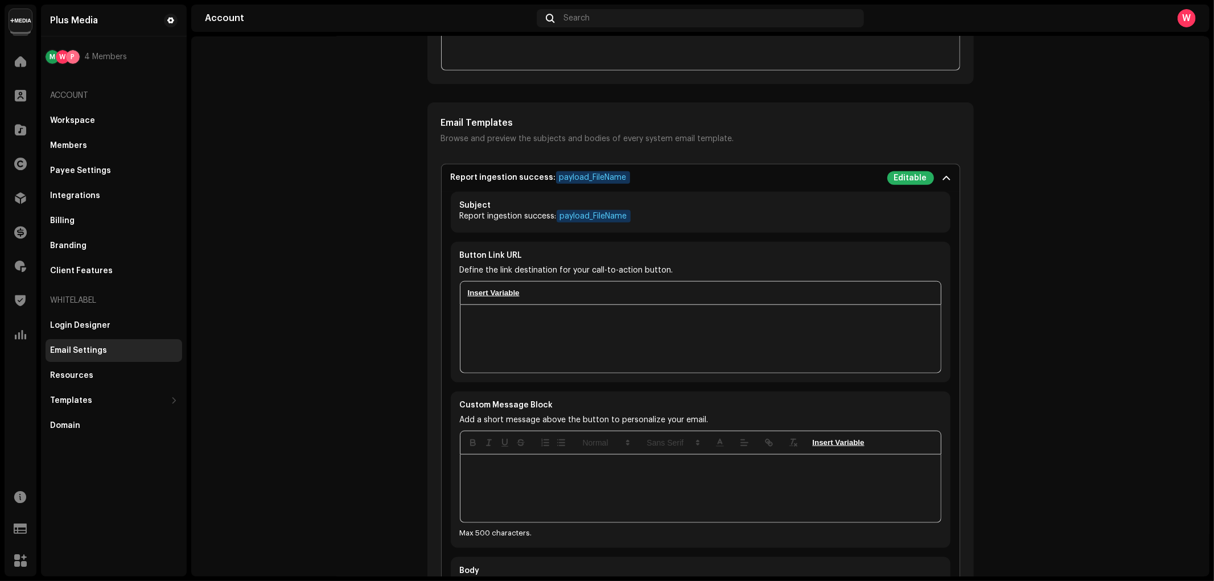
click at [495, 288] on button "insertVariable" at bounding box center [493, 293] width 57 height 14
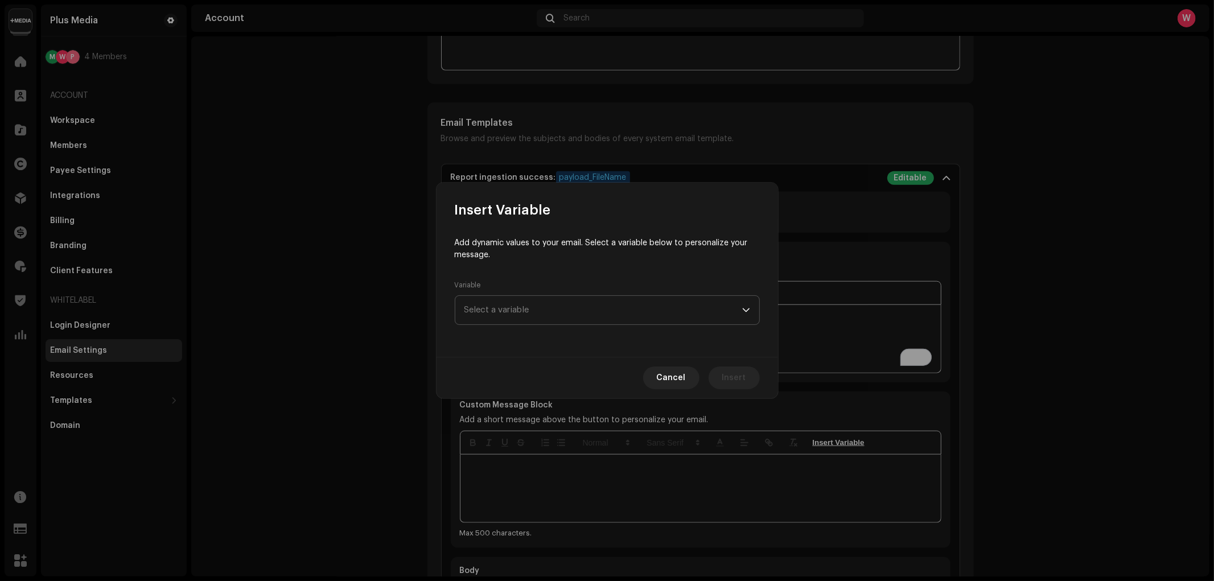
click at [521, 304] on span "Select a variable" at bounding box center [603, 310] width 278 height 28
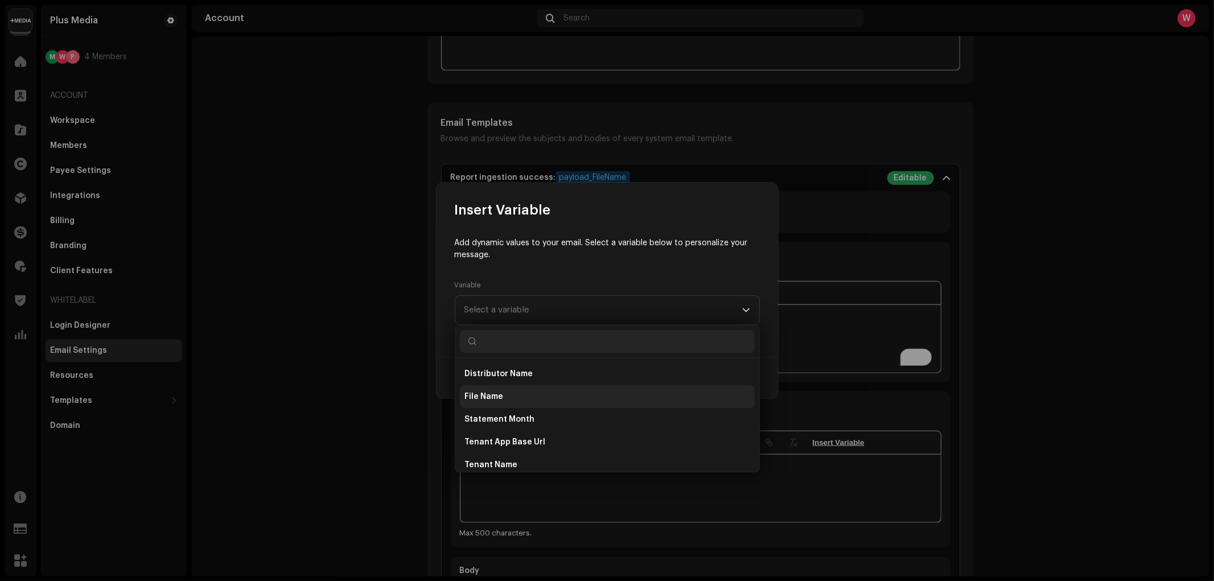
scroll to position [9, 0]
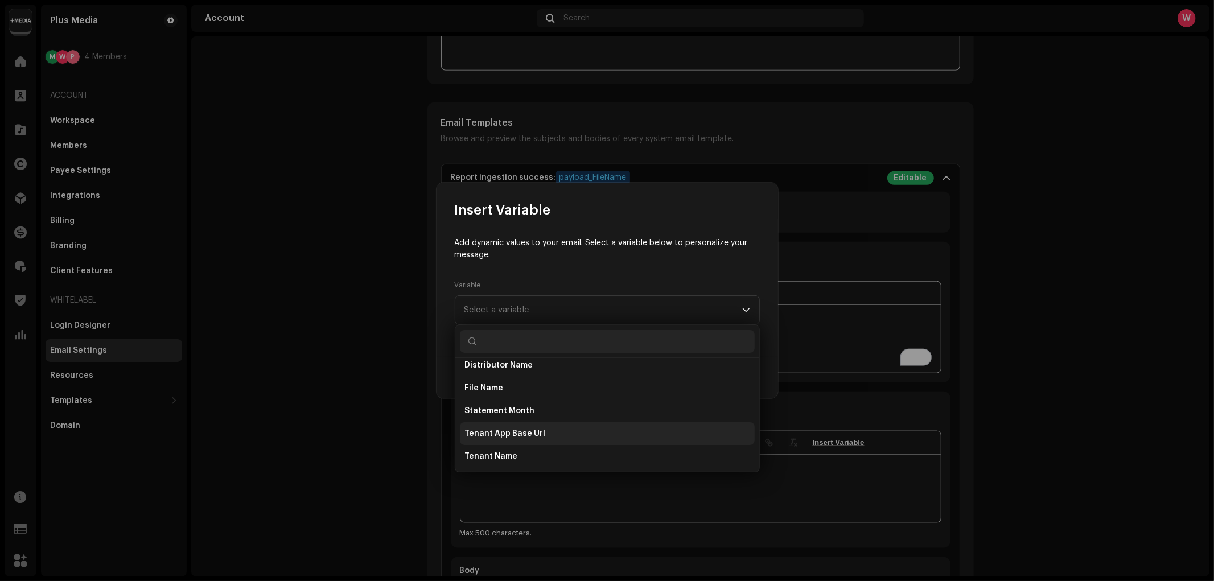
click at [556, 431] on li "Tenant App Base Url" at bounding box center [607, 433] width 295 height 23
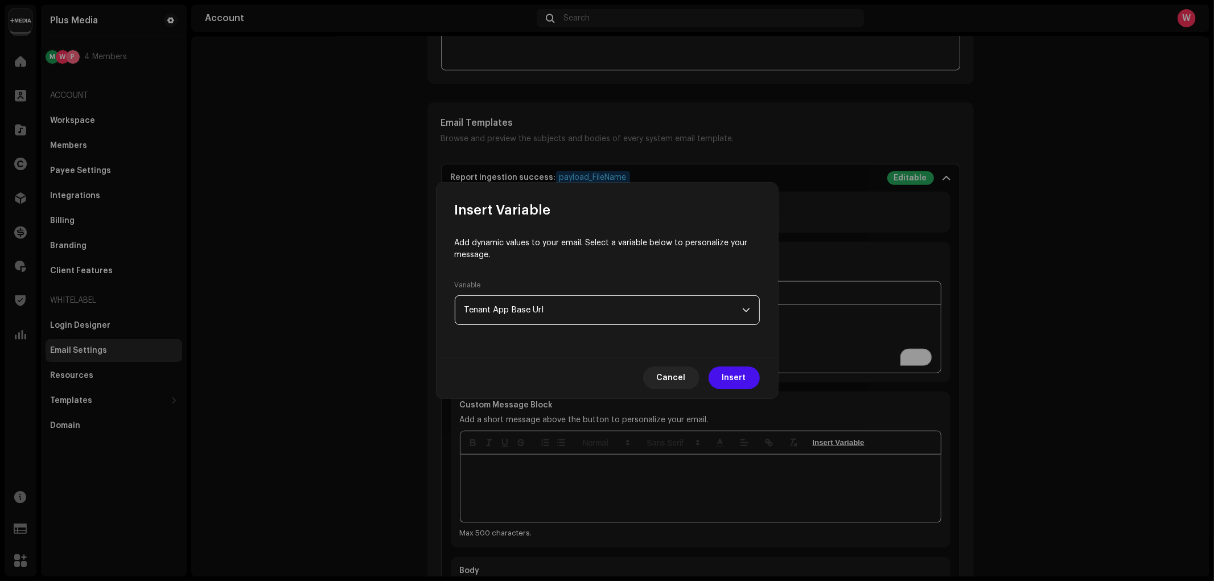
click at [592, 314] on span "Tenant App Base Url" at bounding box center [603, 310] width 278 height 28
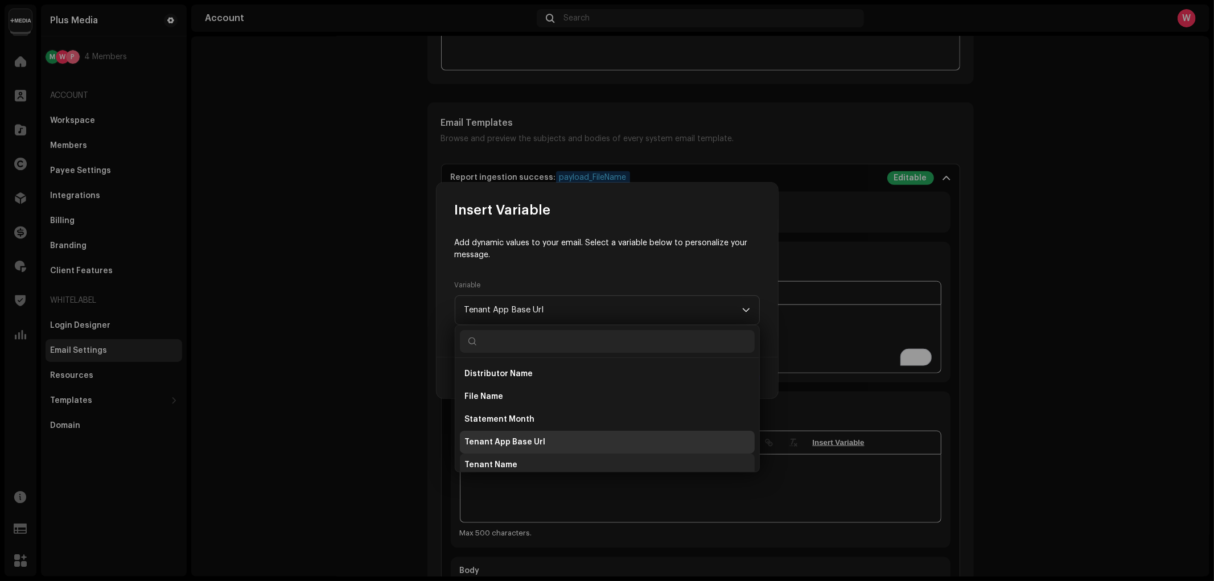
scroll to position [4, 0]
click at [520, 464] on li "Tenant Name" at bounding box center [607, 461] width 295 height 23
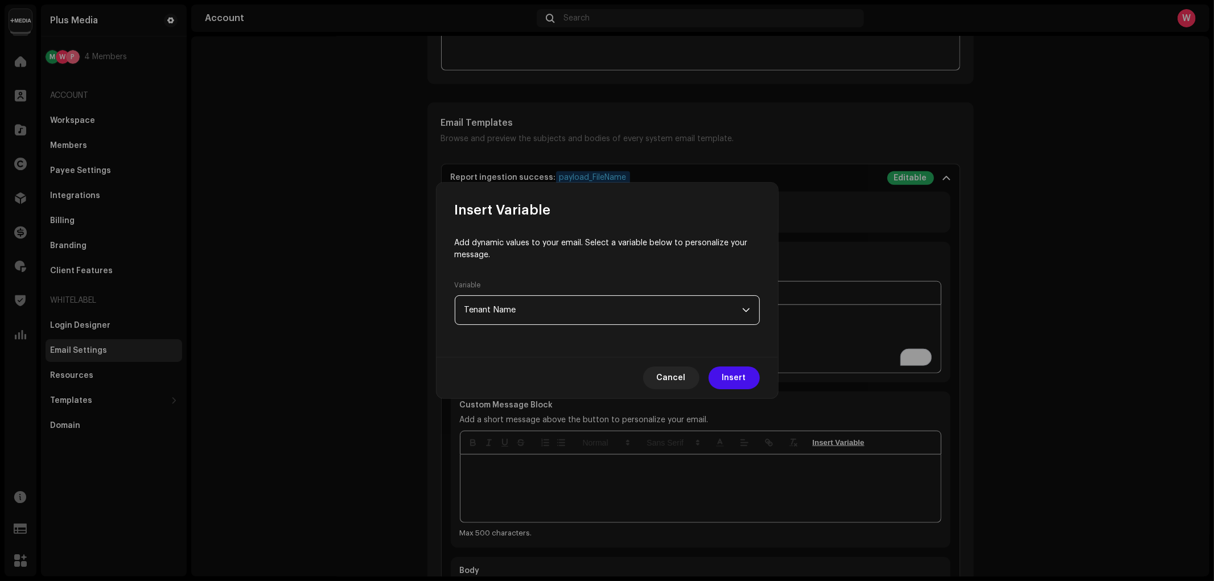
click at [539, 311] on span "Tenant Name" at bounding box center [603, 310] width 278 height 28
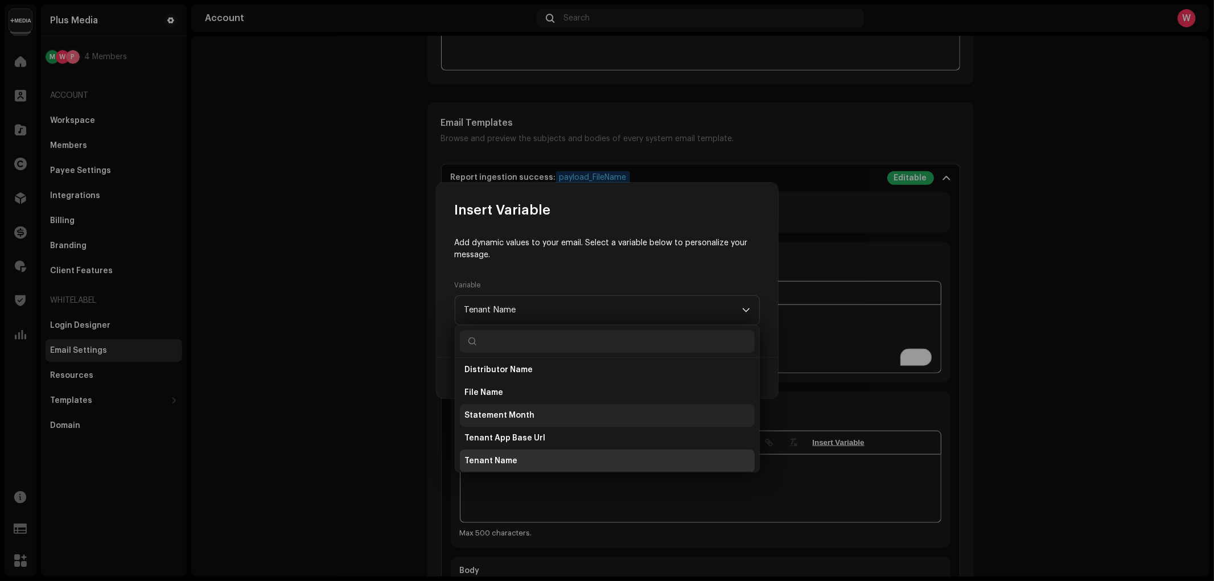
scroll to position [0, 0]
click at [530, 423] on span "Statement Month" at bounding box center [499, 419] width 70 height 11
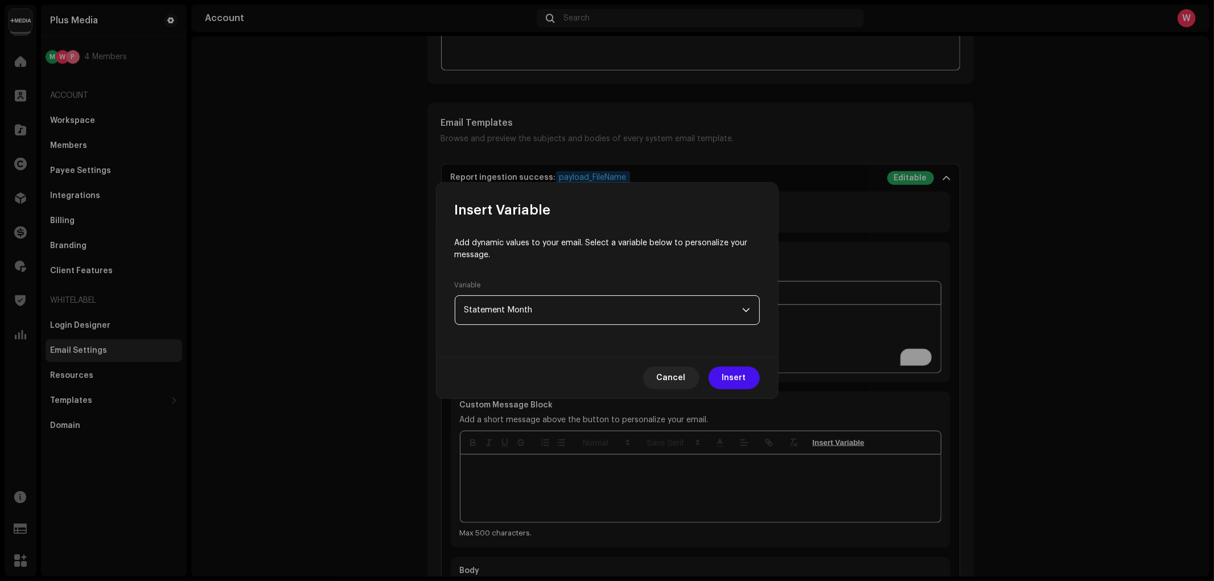
scroll to position [4, 0]
click at [731, 378] on span "Insert" at bounding box center [734, 377] width 24 height 23
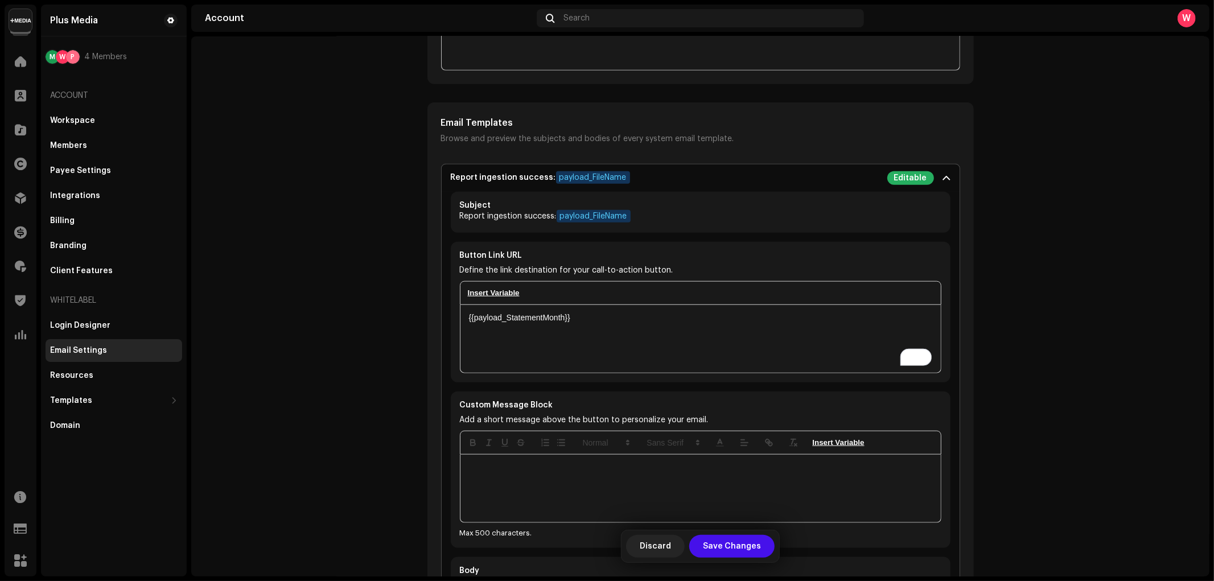
click at [613, 327] on div "{{payload_StatementMonth}}" at bounding box center [700, 339] width 480 height 68
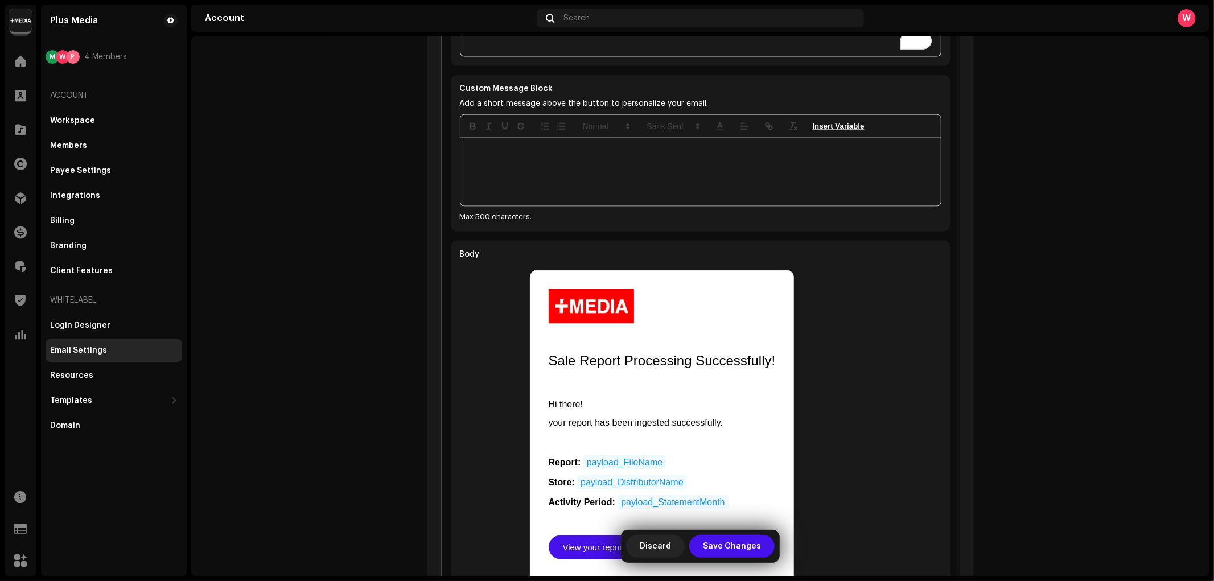
scroll to position [1391, 0]
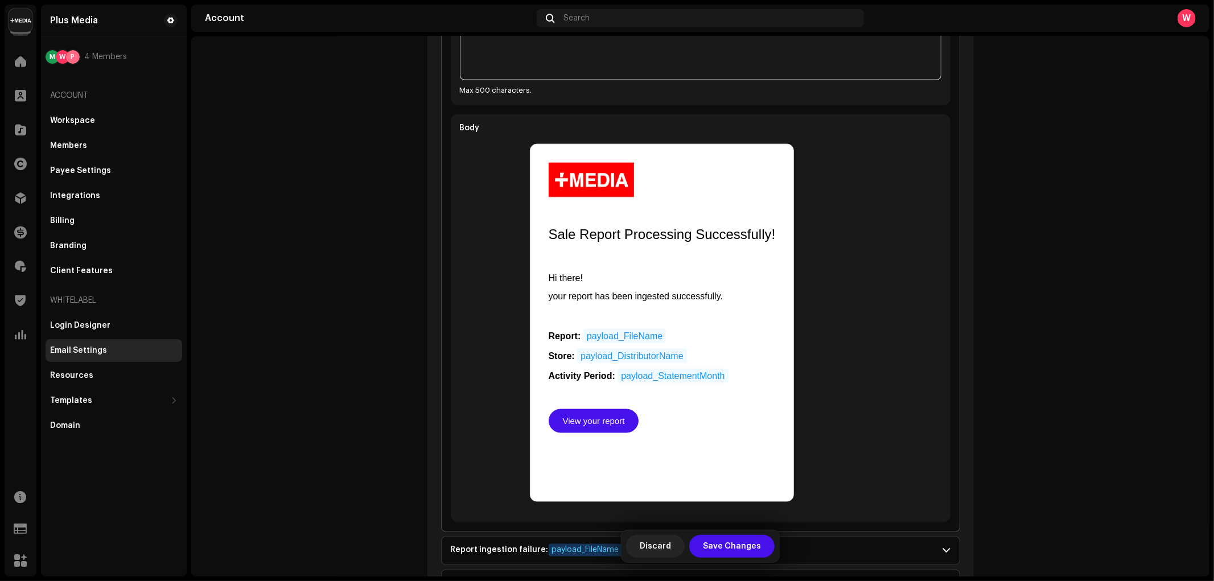
click at [591, 417] on link "View your report" at bounding box center [594, 421] width 90 height 24
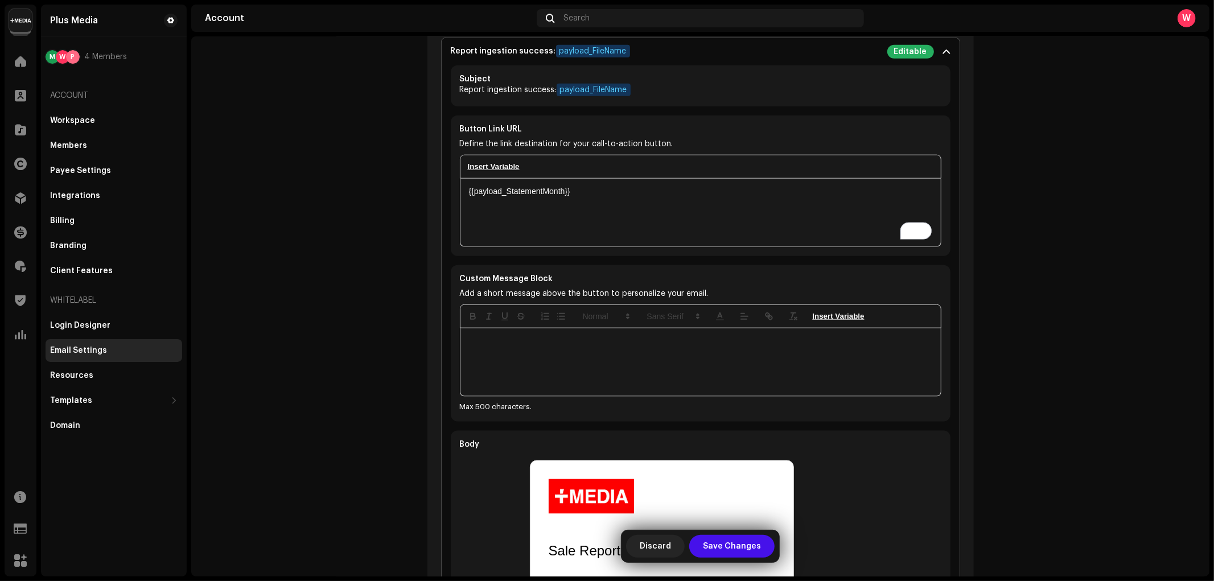
scroll to position [1011, 0]
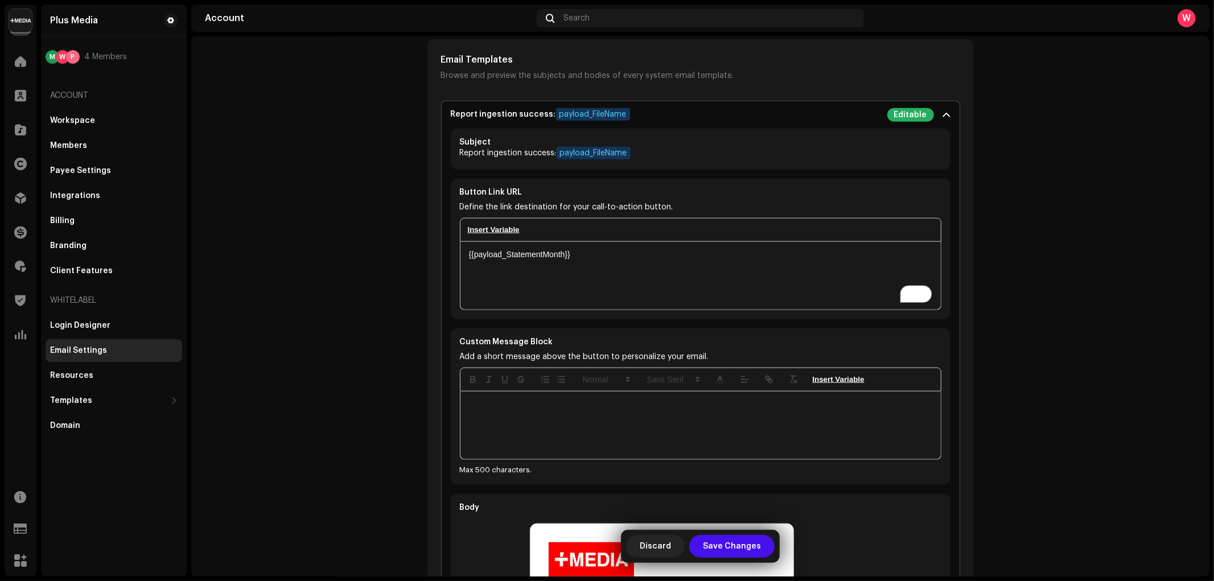
click at [946, 112] on span at bounding box center [946, 114] width 7 height 9
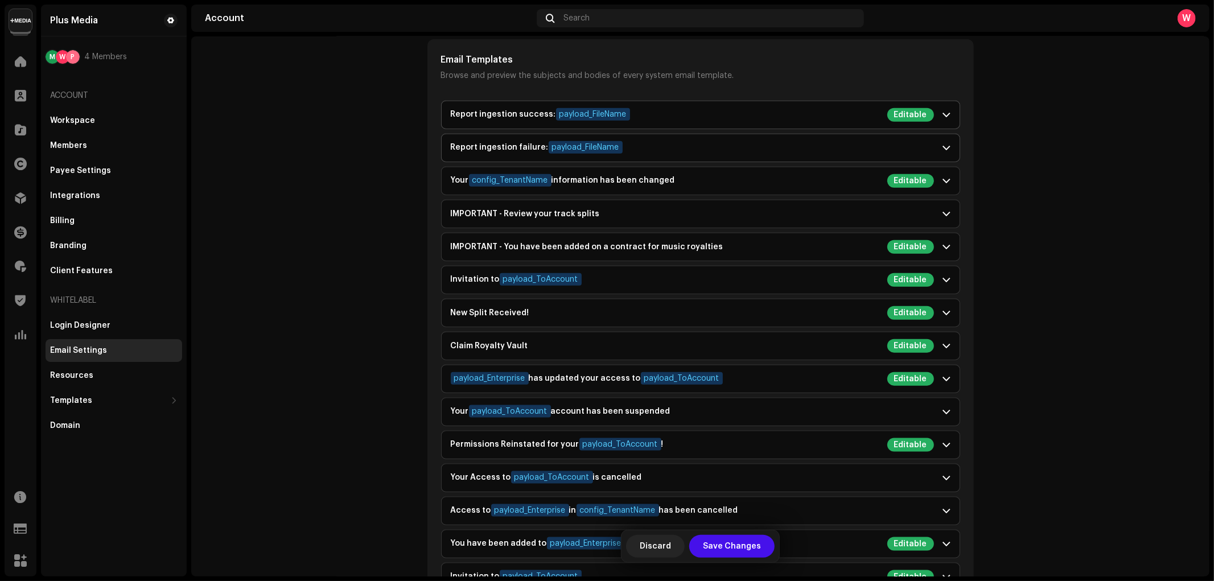
click at [697, 154] on div "Report ingestion failure: payload_FileName" at bounding box center [692, 148] width 483 height 14
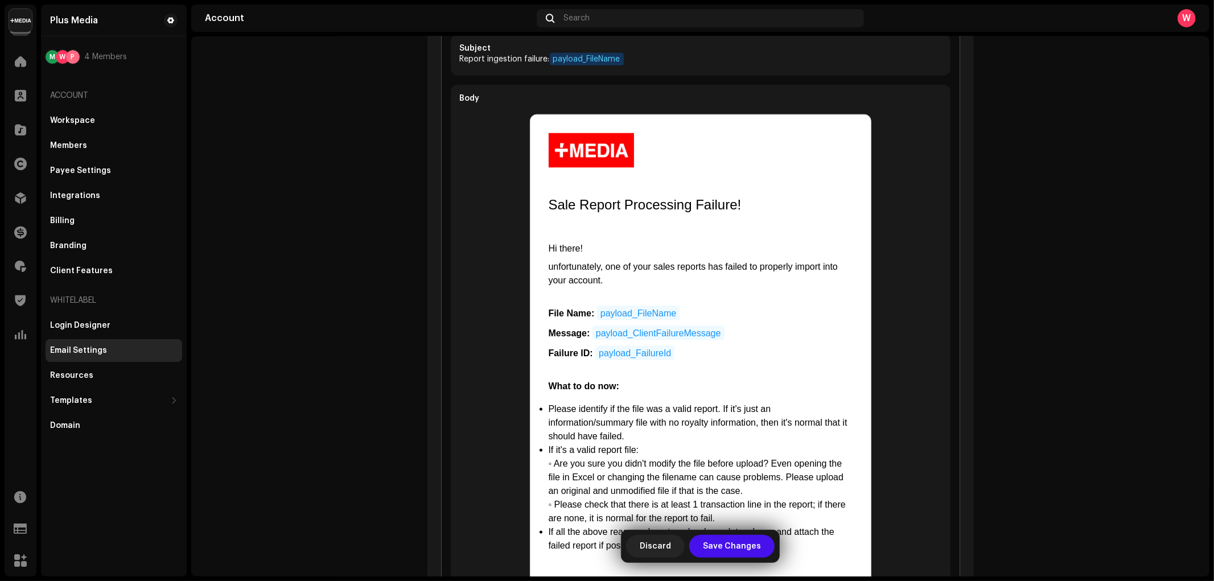
scroll to position [0, 0]
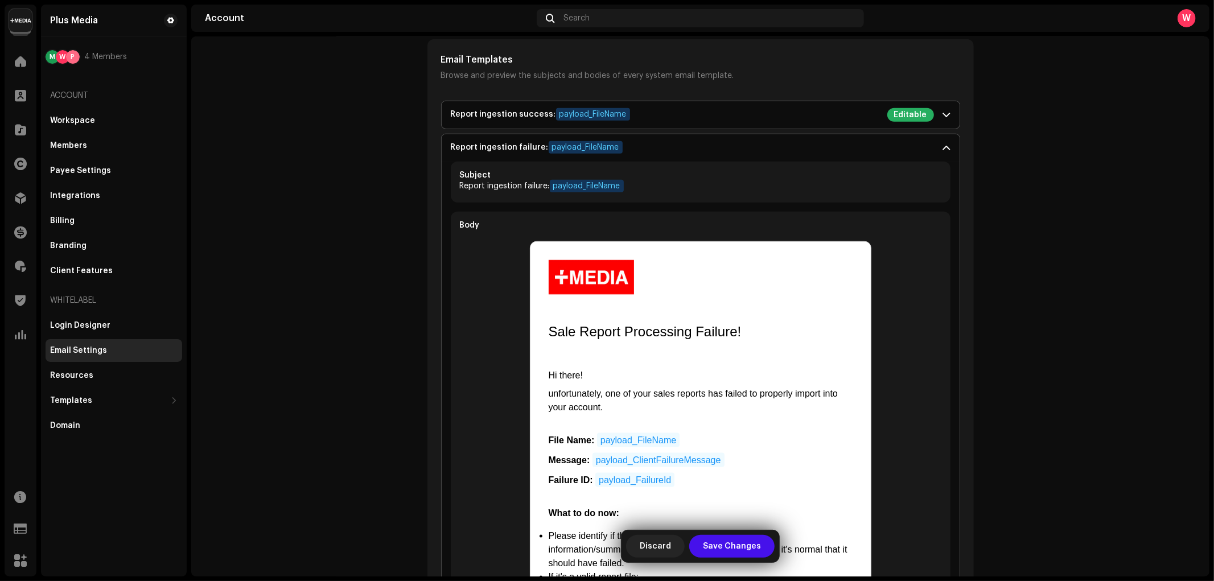
click at [943, 148] on span at bounding box center [946, 147] width 7 height 9
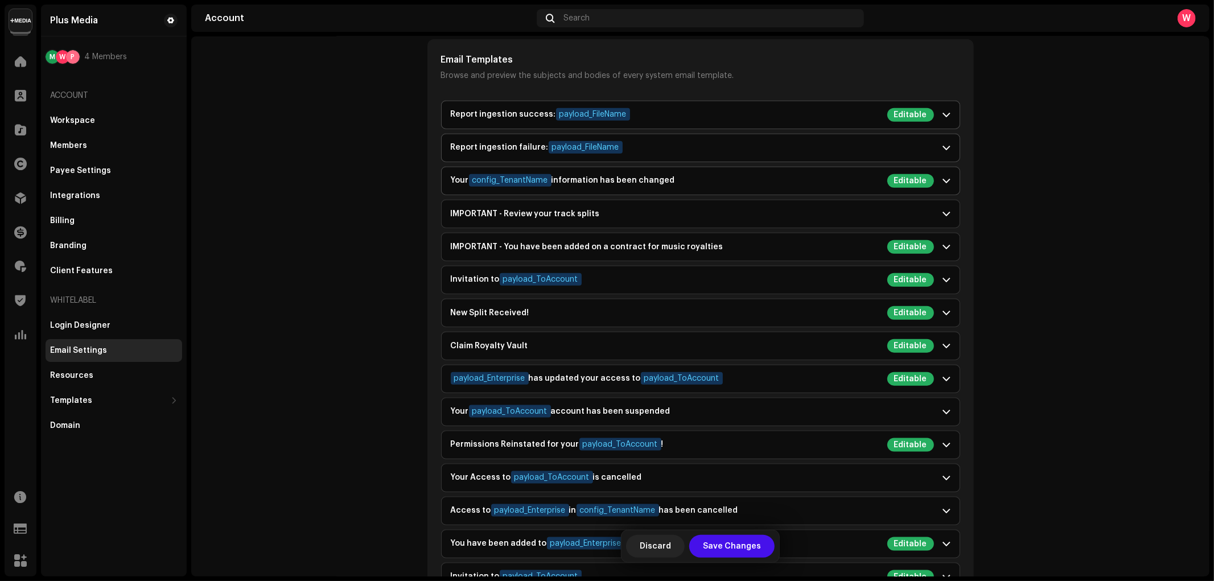
click at [679, 184] on div "Your config_TenantName information has been changed Editable" at bounding box center [692, 181] width 483 height 14
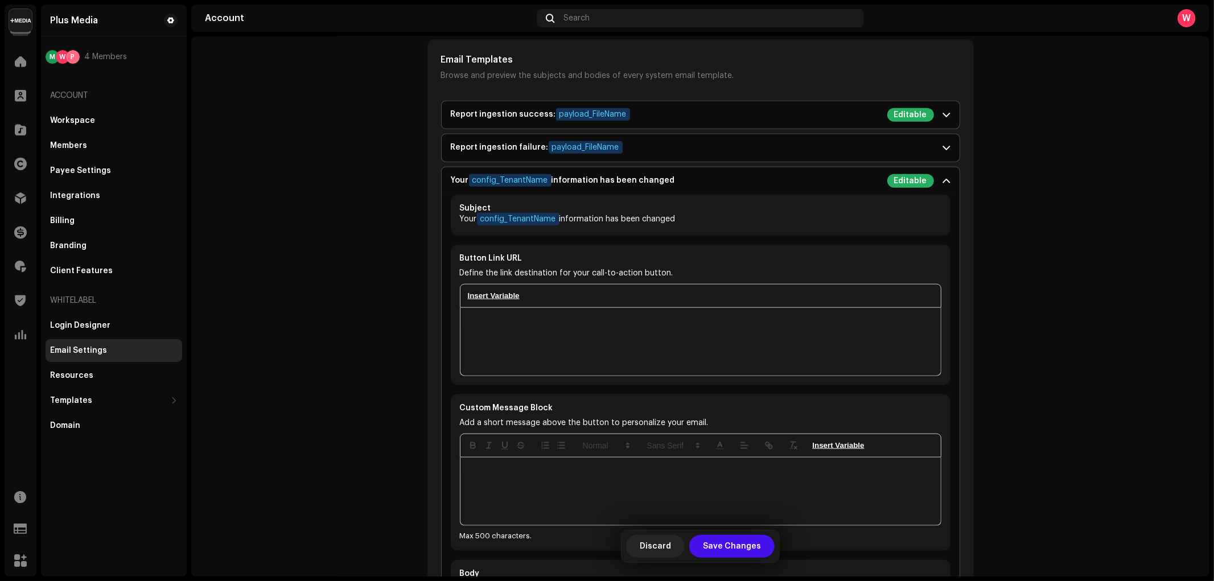
click at [498, 299] on button "insertVariable" at bounding box center [493, 296] width 57 height 14
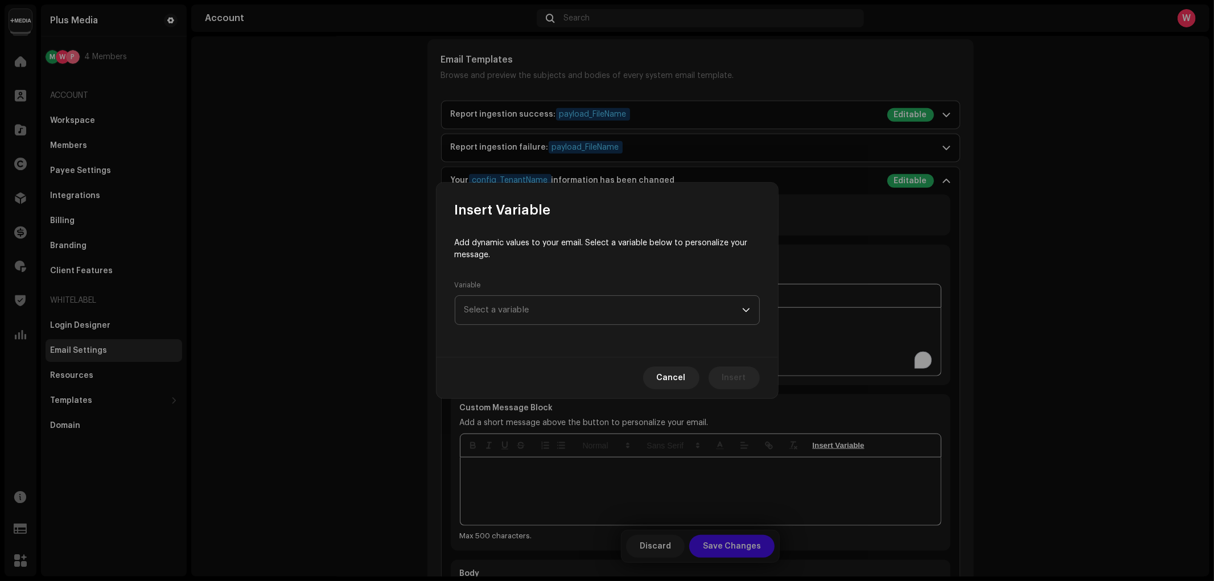
click at [546, 300] on span "Select a variable" at bounding box center [603, 310] width 278 height 28
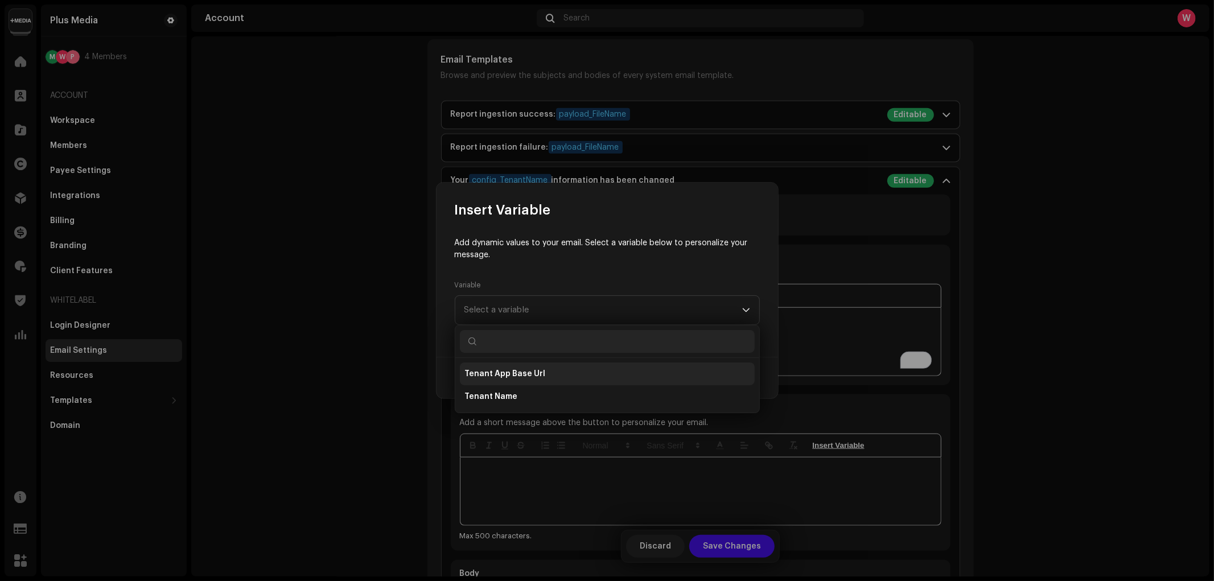
click at [550, 376] on li "Tenant App Base Url" at bounding box center [607, 373] width 295 height 23
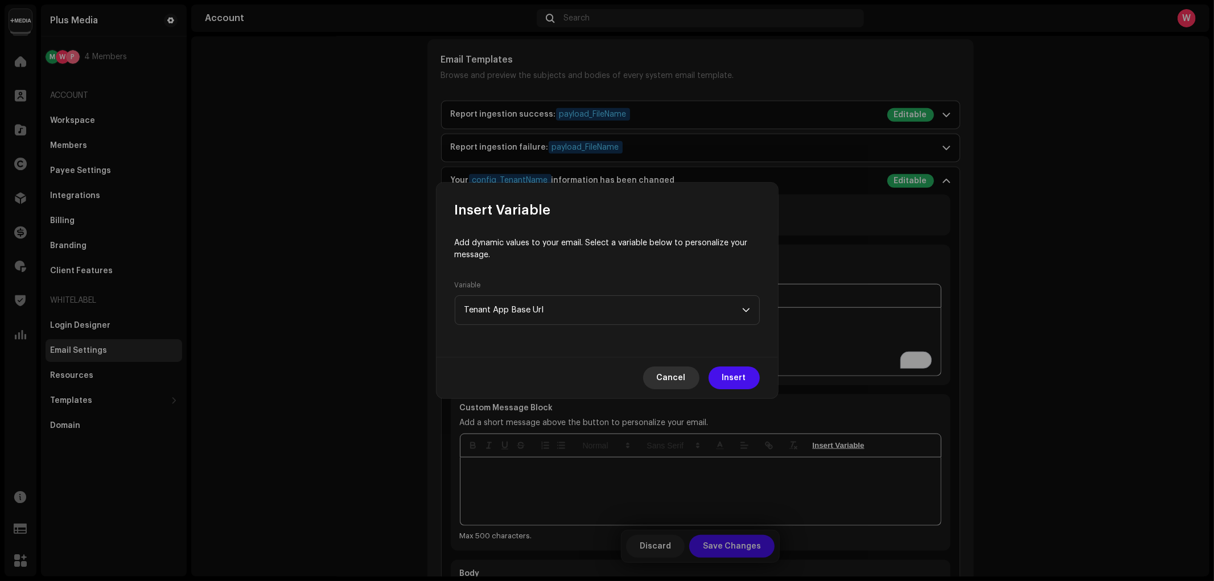
click at [681, 376] on span "Cancel" at bounding box center [671, 377] width 29 height 23
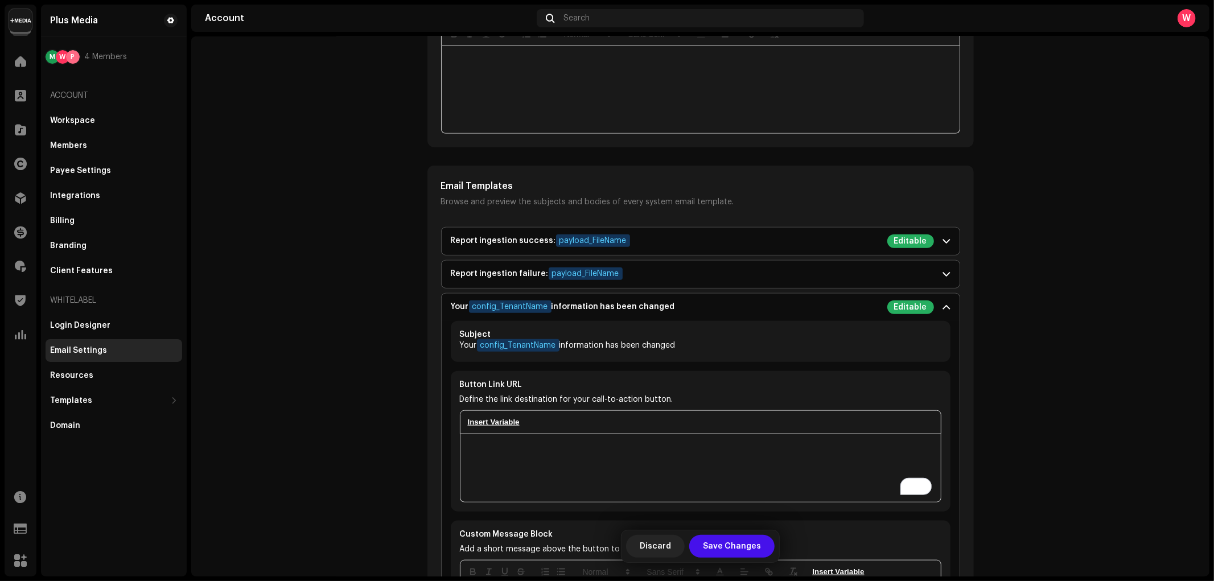
click at [943, 306] on span at bounding box center [946, 307] width 7 height 9
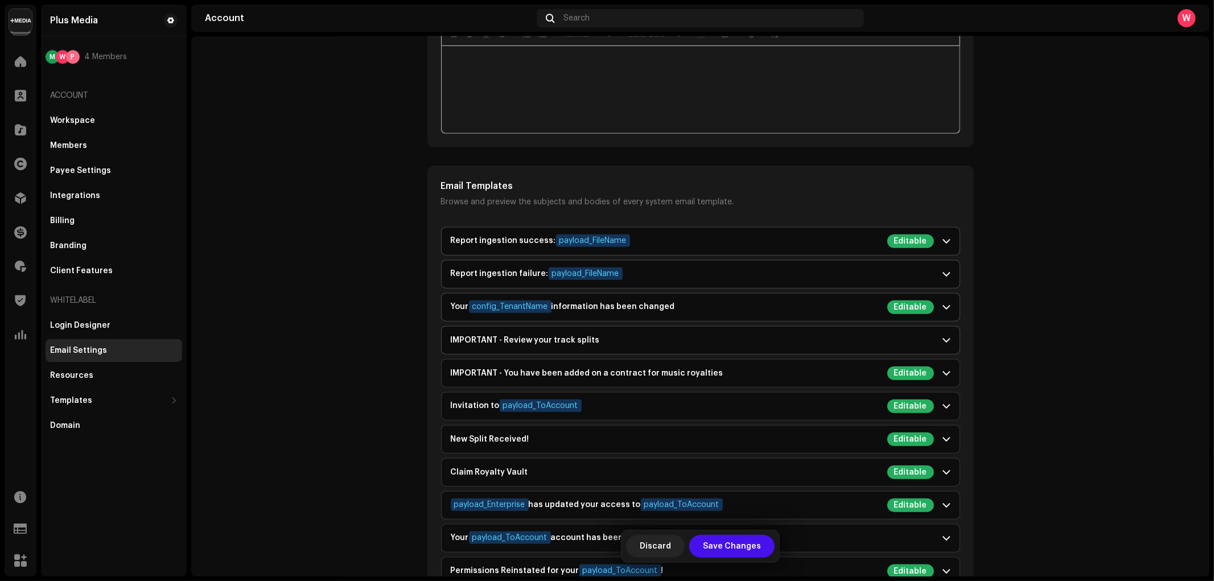
click at [644, 347] on p-accordion-header "IMPORTANT - Review your track splits" at bounding box center [701, 340] width 518 height 27
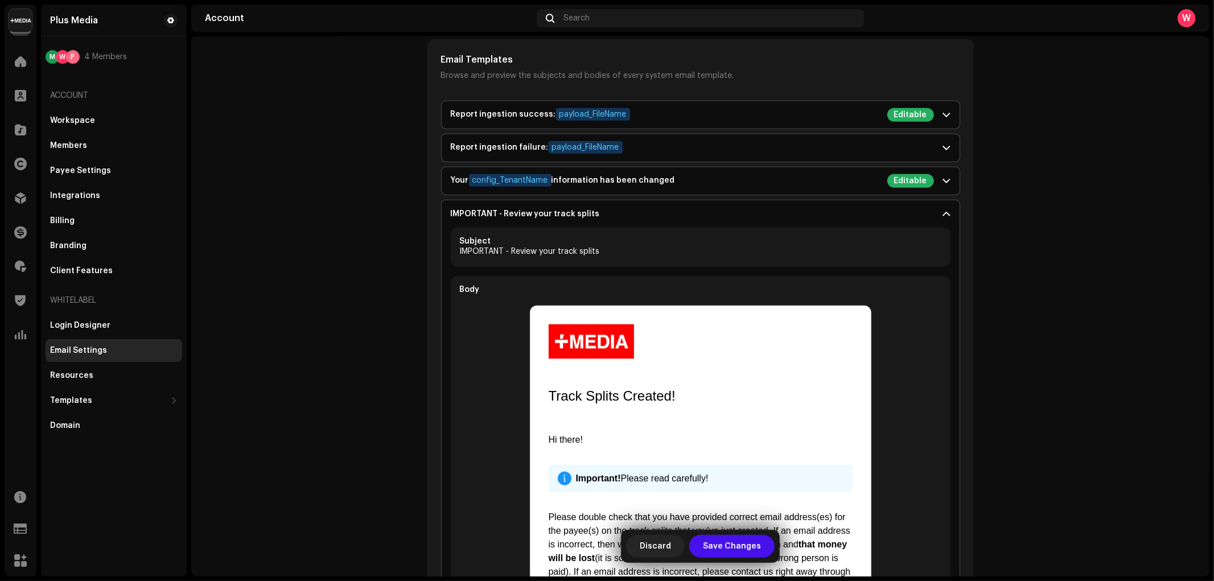
click at [657, 217] on div "IMPORTANT - Review your track splits" at bounding box center [692, 213] width 483 height 9
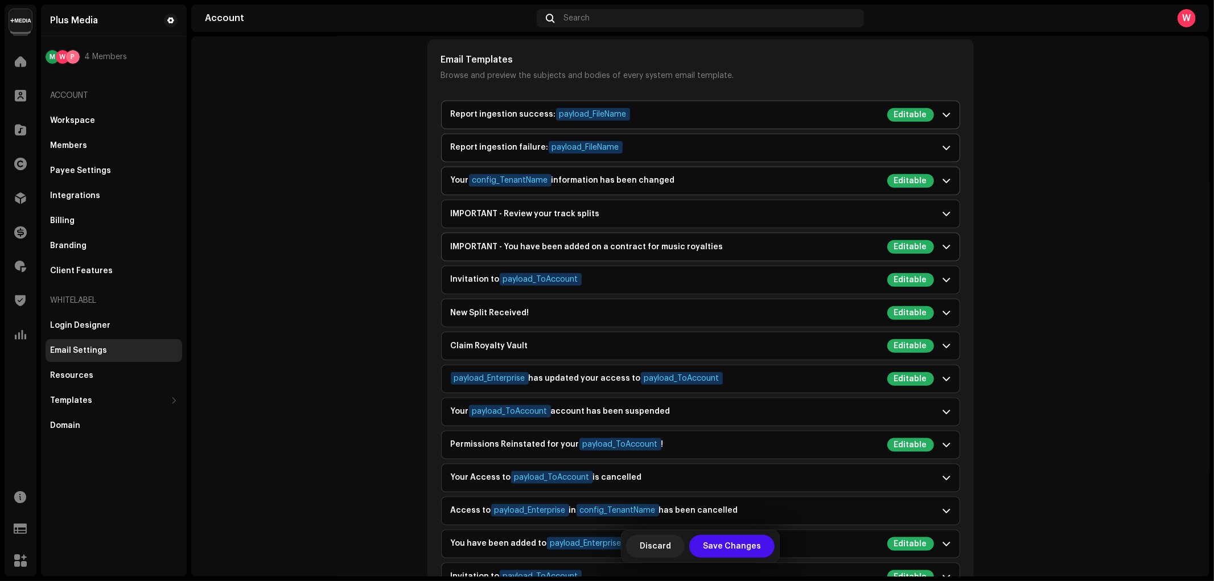
click at [656, 248] on div "IMPORTANT - You have been added on a contract for music royalties" at bounding box center [587, 246] width 273 height 9
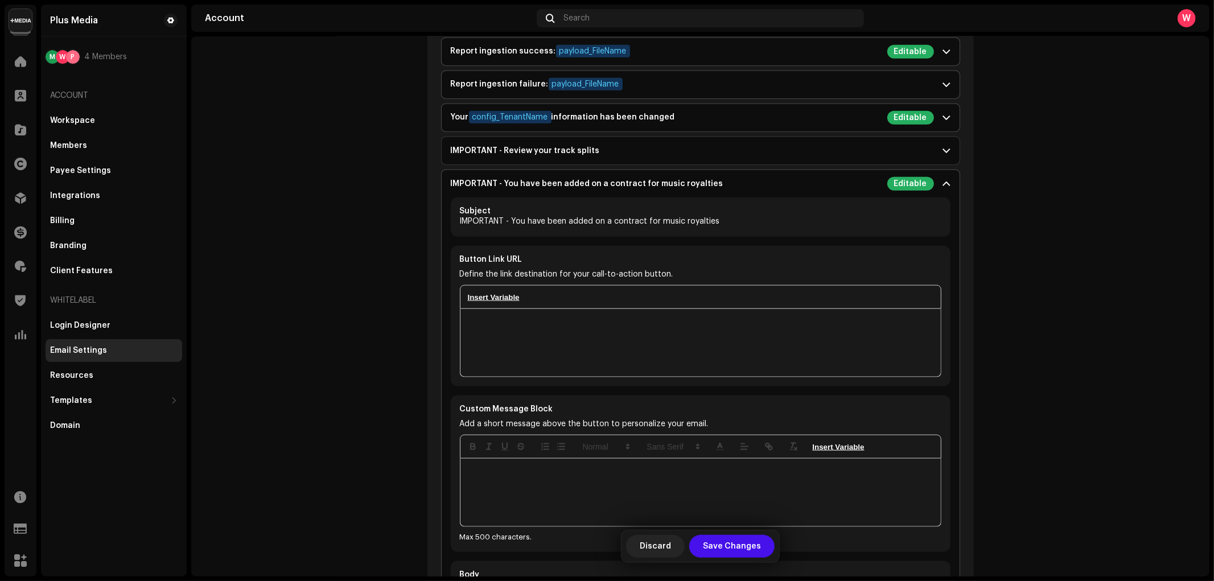
click at [497, 299] on button "insertVariable" at bounding box center [493, 297] width 57 height 14
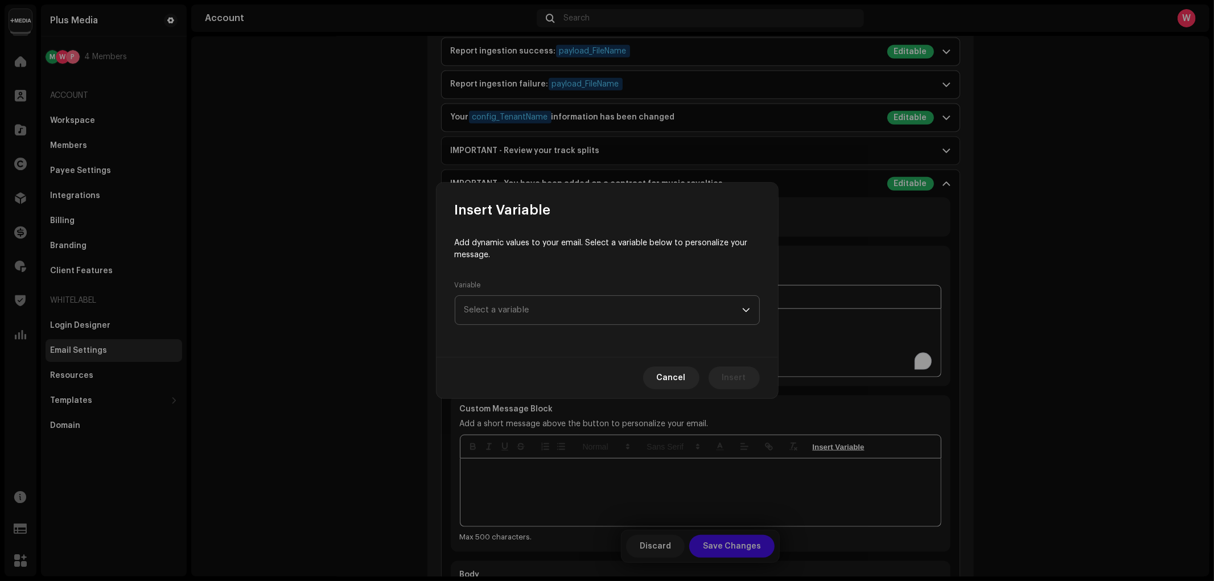
click at [511, 306] on span "Select a variable" at bounding box center [603, 310] width 278 height 28
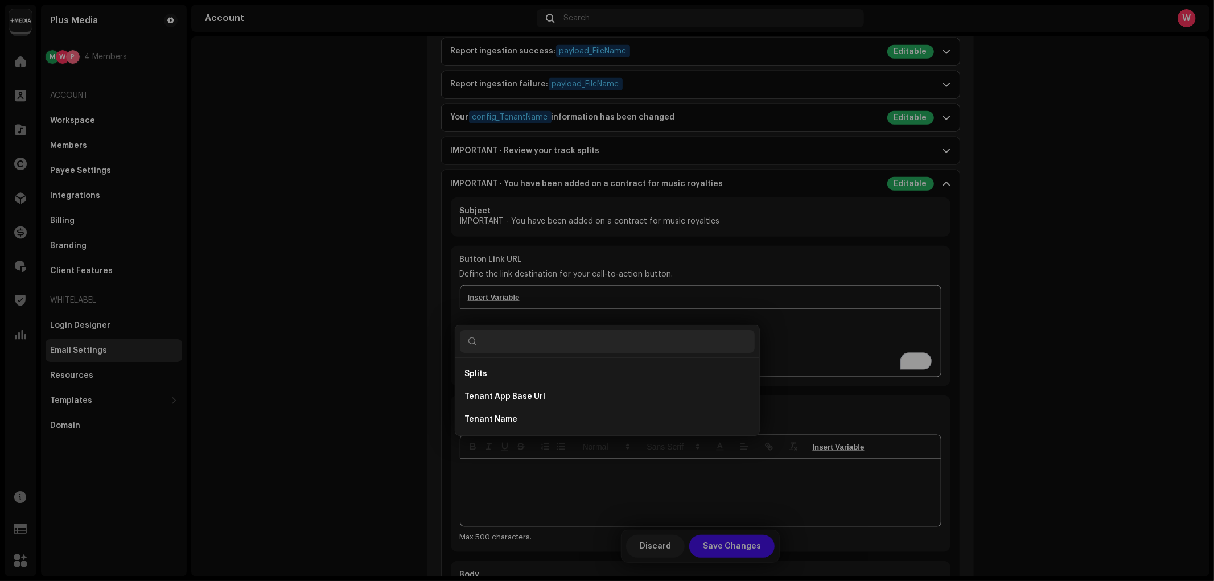
click at [840, 323] on div "Insert Variable Add dynamic values to your email. Select a variable below to pe…" at bounding box center [607, 290] width 1214 height 581
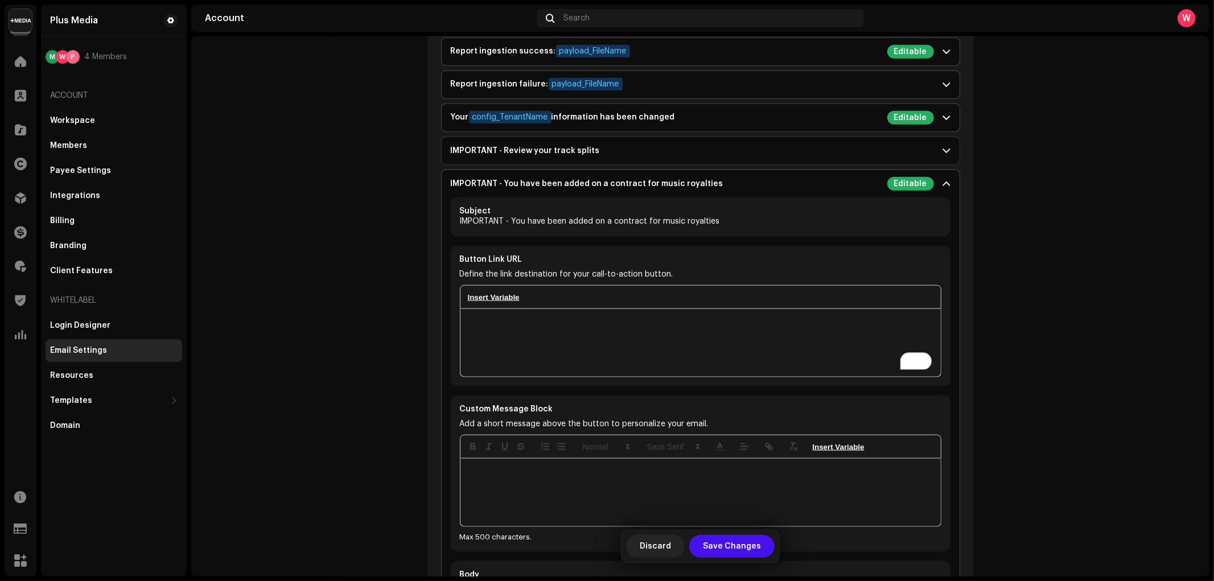
click at [687, 184] on div "IMPORTANT - You have been added on a contract for music royalties" at bounding box center [587, 183] width 273 height 9
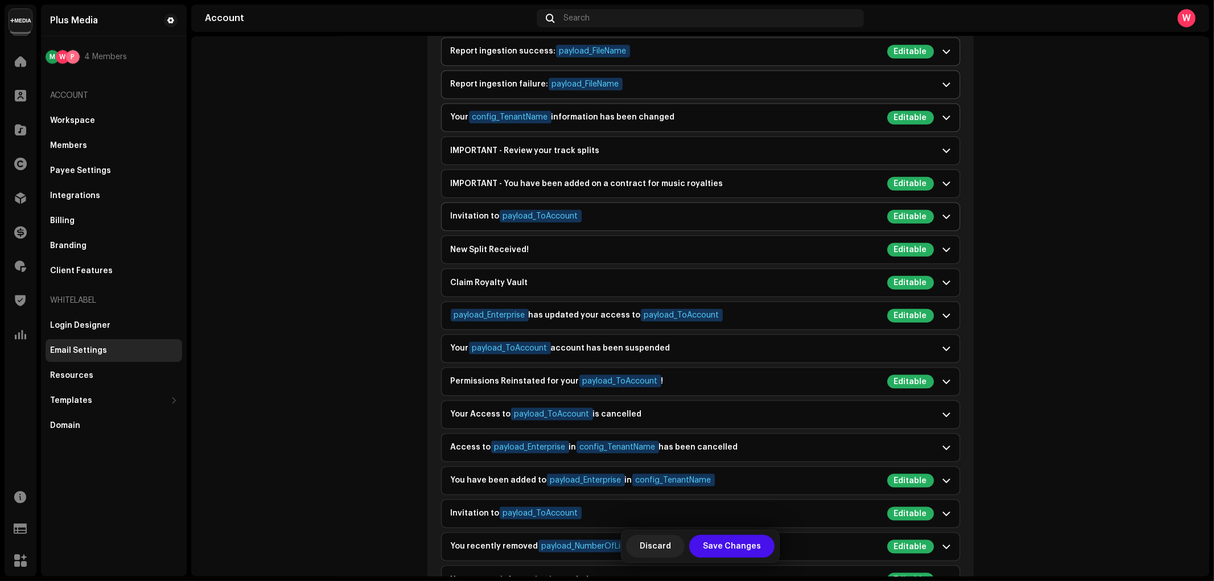
click at [664, 220] on div "Invitation to payload_ToAccount Editable" at bounding box center [692, 217] width 483 height 14
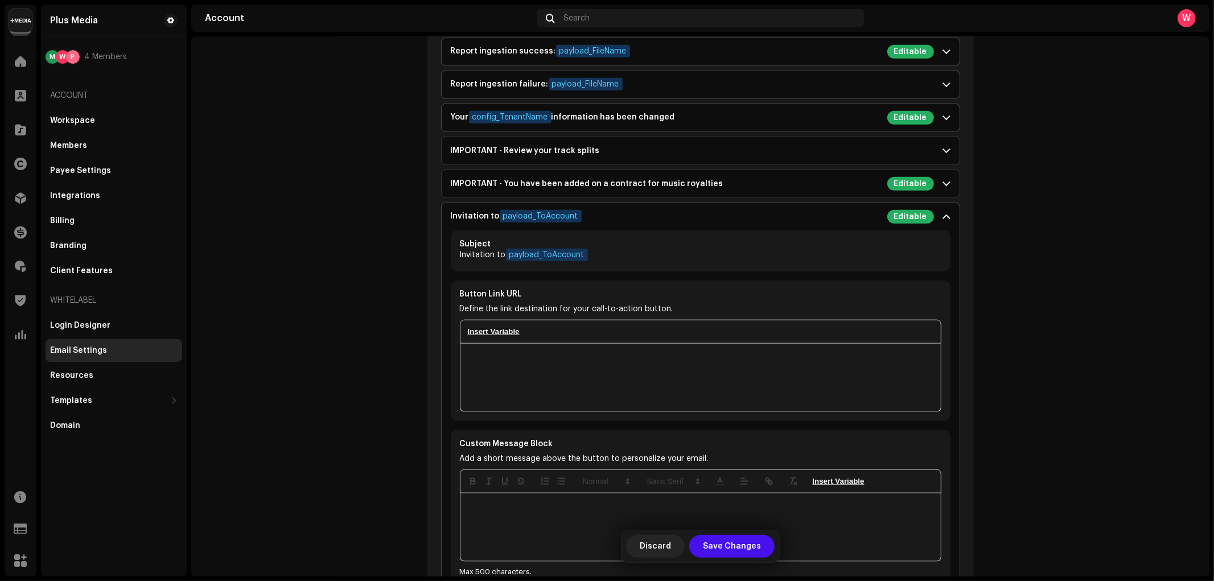
click at [664, 220] on div "Invitation to payload_ToAccount Editable" at bounding box center [692, 217] width 483 height 14
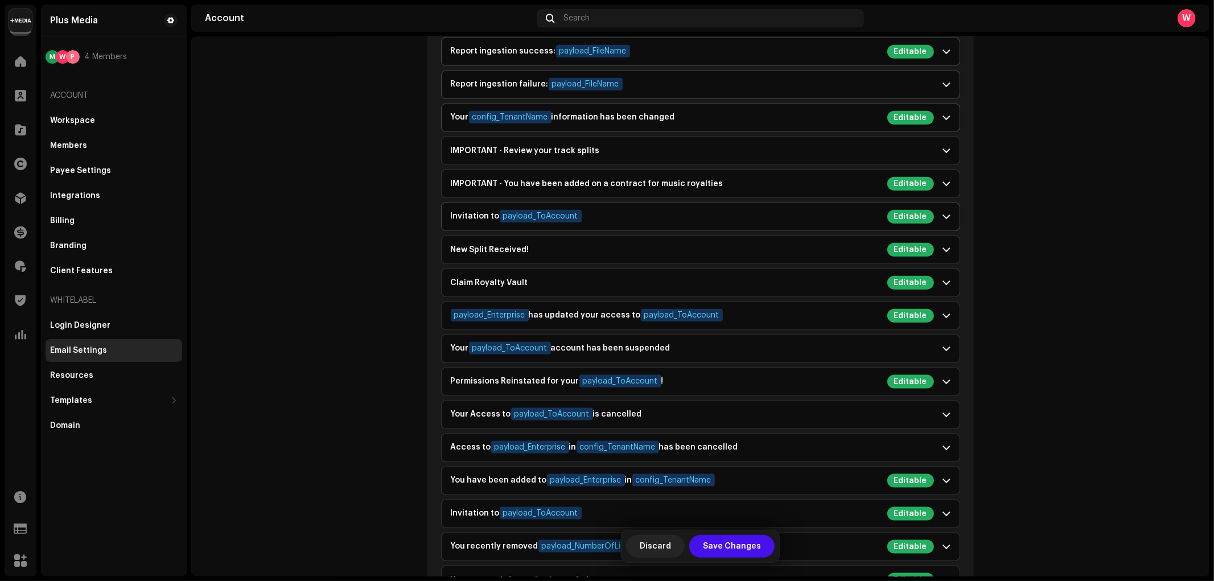
click at [667, 220] on div "Invitation to payload_ToAccount Editable" at bounding box center [692, 217] width 483 height 14
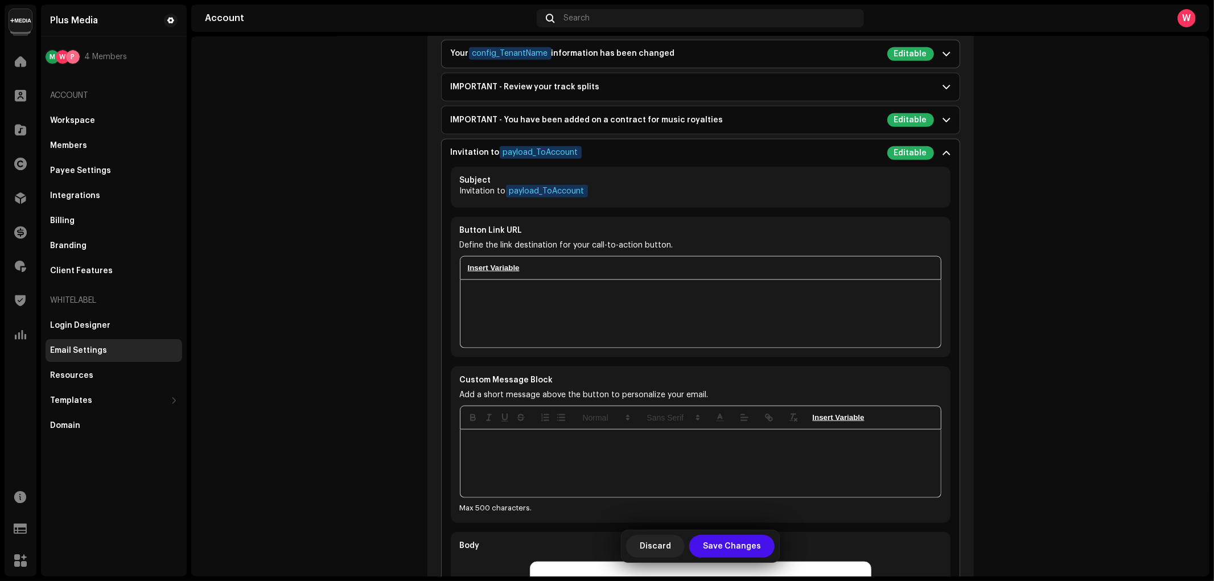
click at [651, 160] on div "Invitation to payload_ToAccount Editable" at bounding box center [692, 153] width 483 height 14
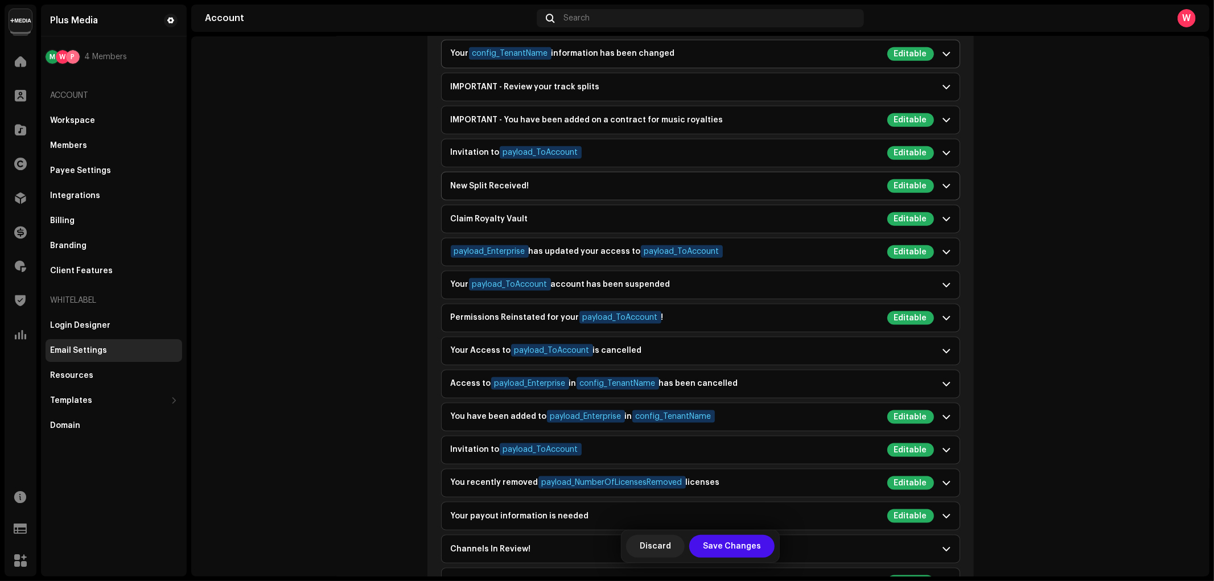
click at [637, 196] on p-accordion-header "New Split Received! Editable" at bounding box center [701, 185] width 518 height 27
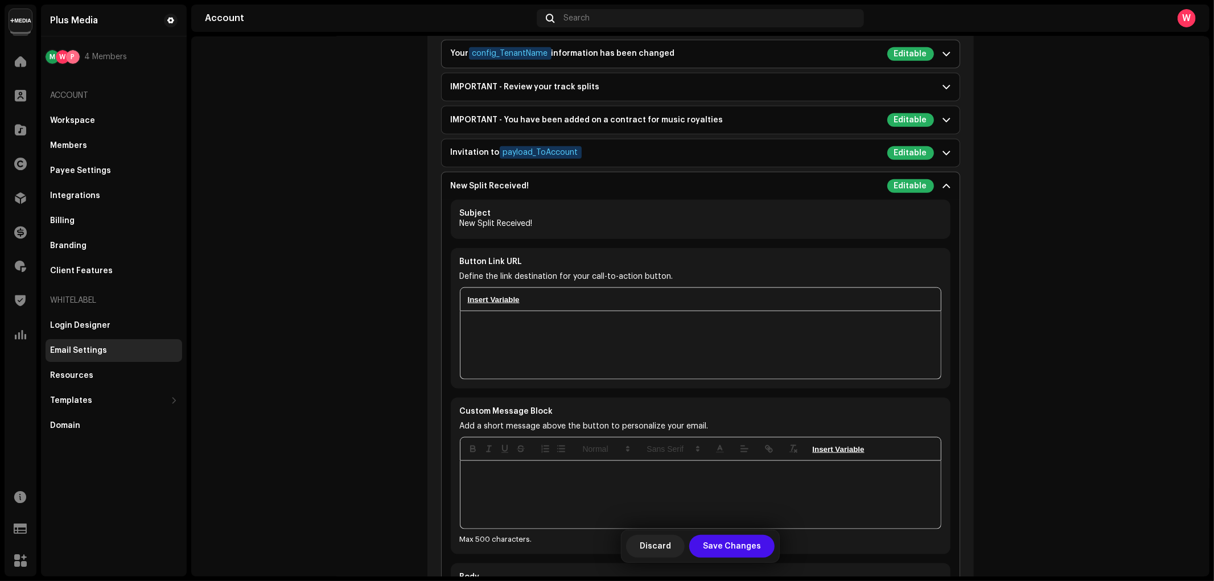
click at [638, 195] on p-accordion-header "New Split Received! Editable" at bounding box center [701, 185] width 518 height 27
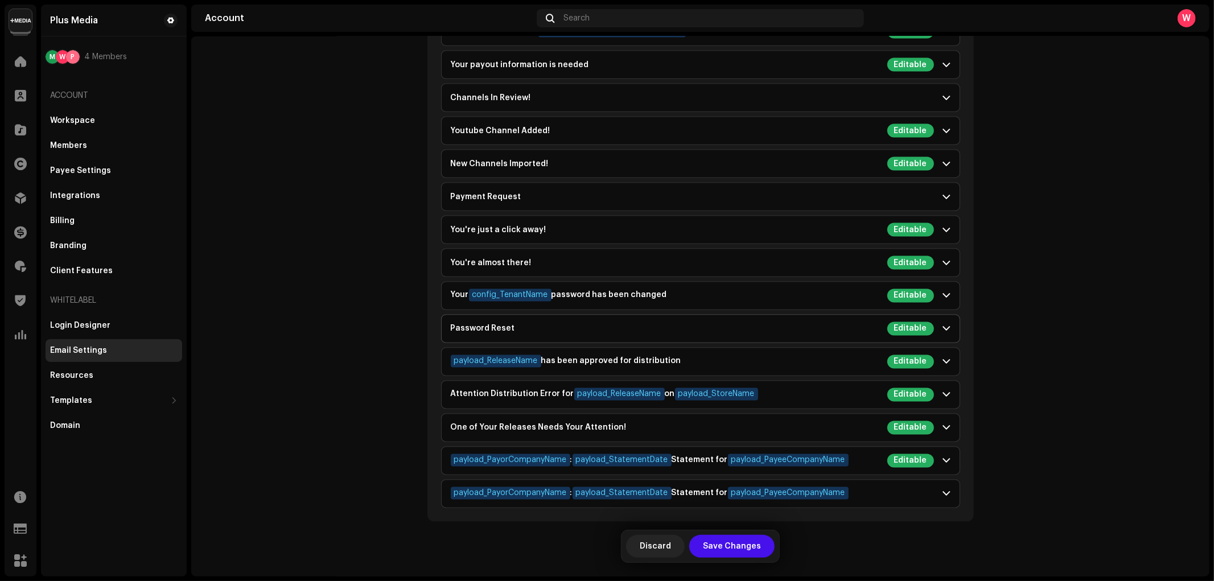
click at [840, 329] on div "Password Reset Editable" at bounding box center [692, 329] width 483 height 14
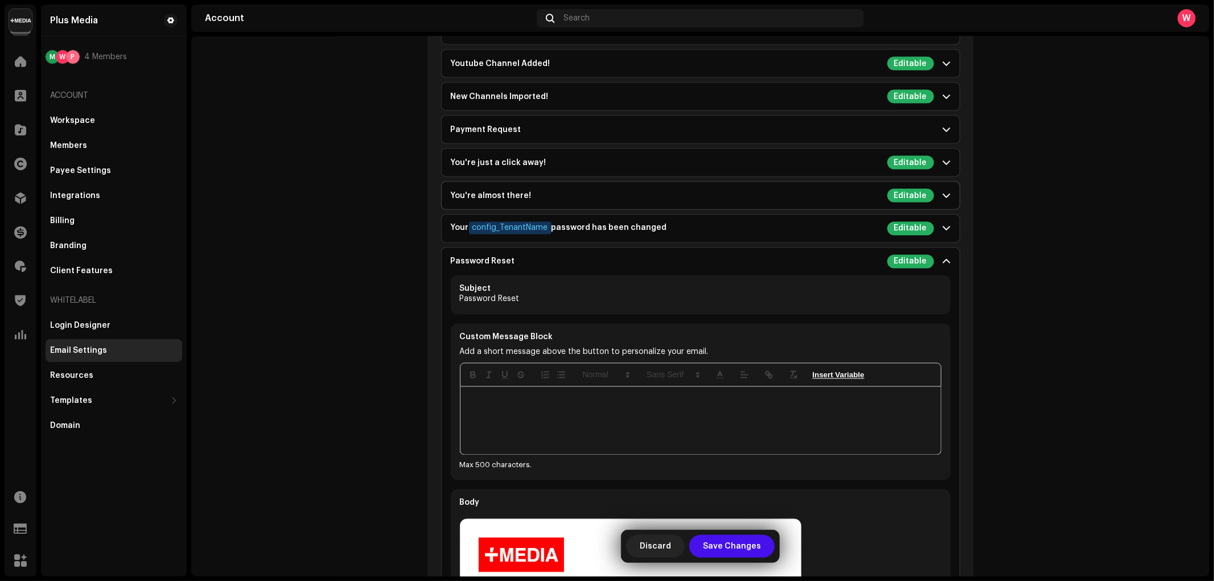
click at [586, 203] on div "You're almost there! Editable" at bounding box center [692, 196] width 483 height 14
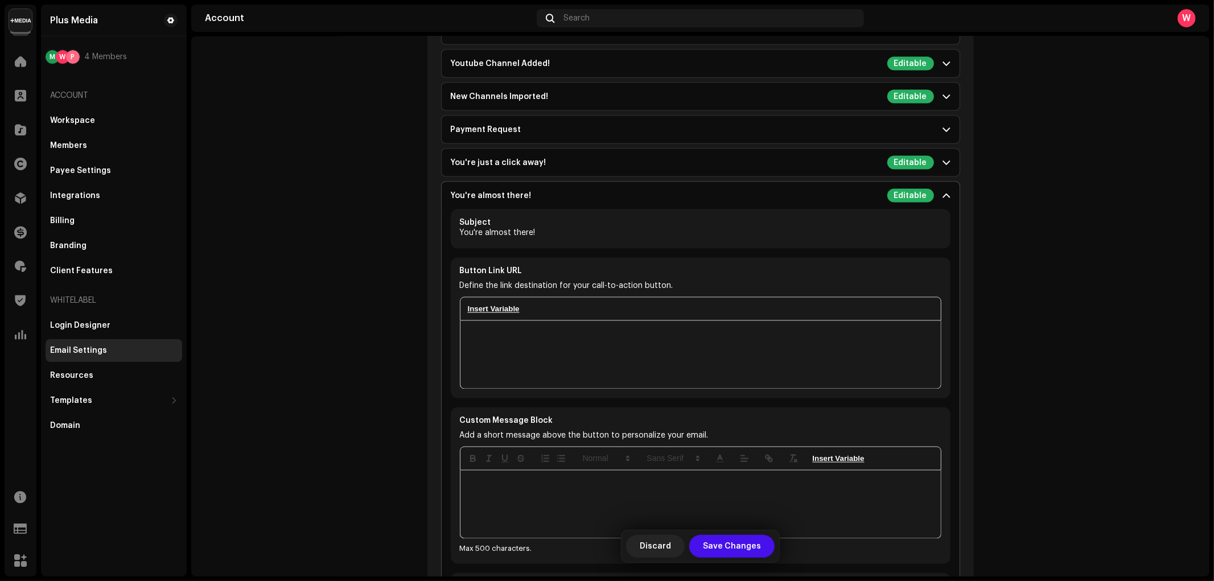
click at [605, 200] on div "You're almost there! Editable" at bounding box center [692, 196] width 483 height 14
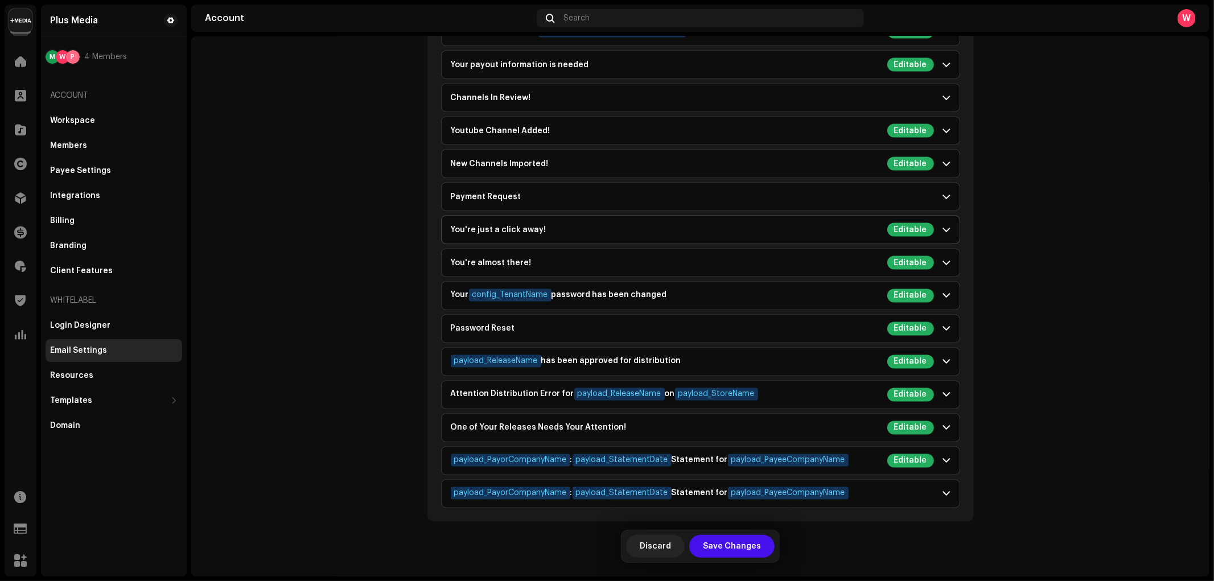
click at [588, 228] on div "You're just a click away! Editable" at bounding box center [692, 230] width 483 height 14
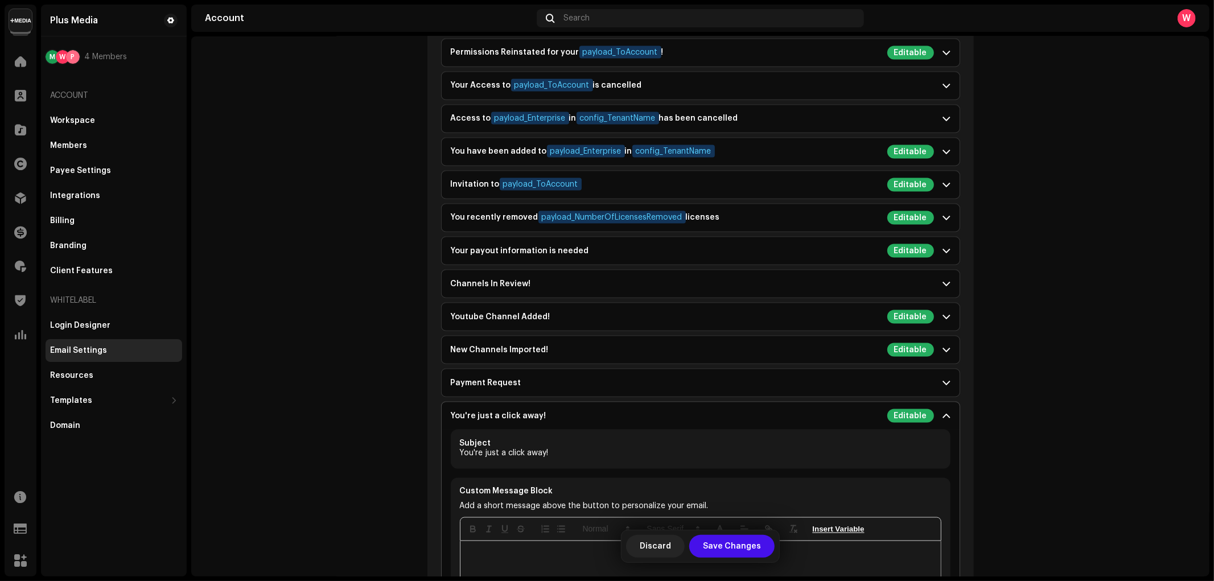
click at [593, 413] on div "You're just a click away! Editable" at bounding box center [692, 416] width 483 height 14
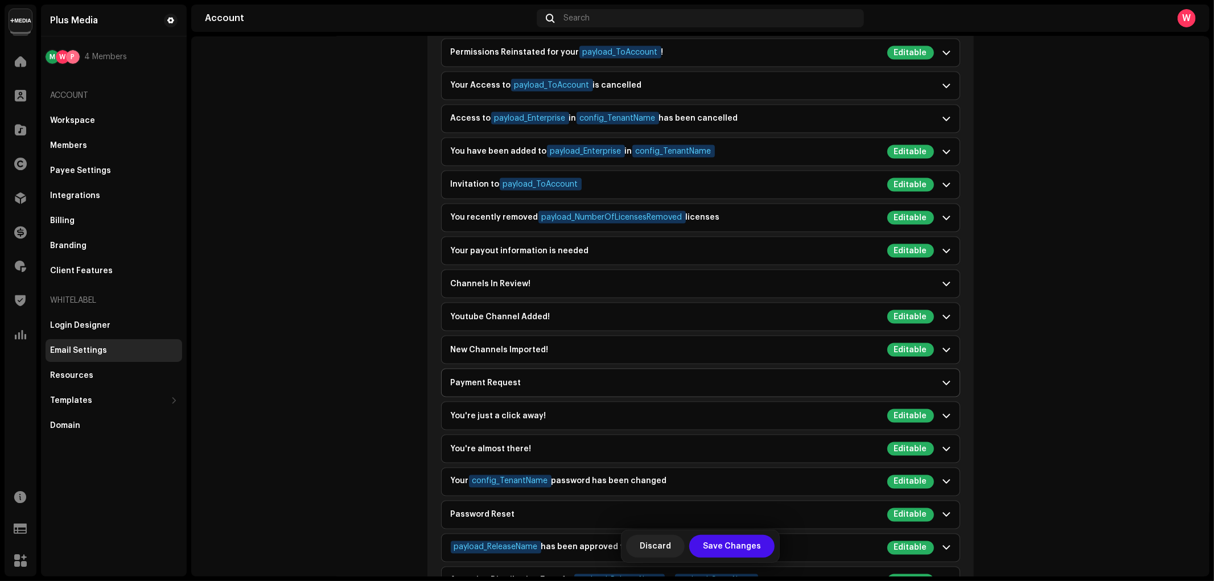
click at [595, 384] on div "Payment Request" at bounding box center [692, 382] width 483 height 9
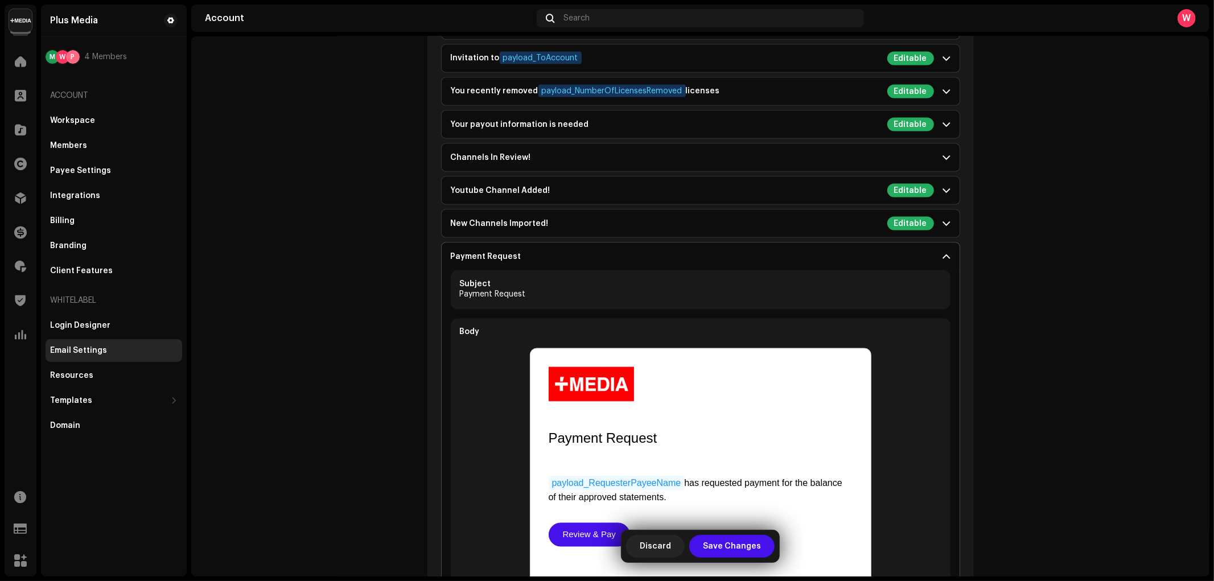
click at [561, 253] on p-accordion-header "Payment Request" at bounding box center [701, 256] width 518 height 27
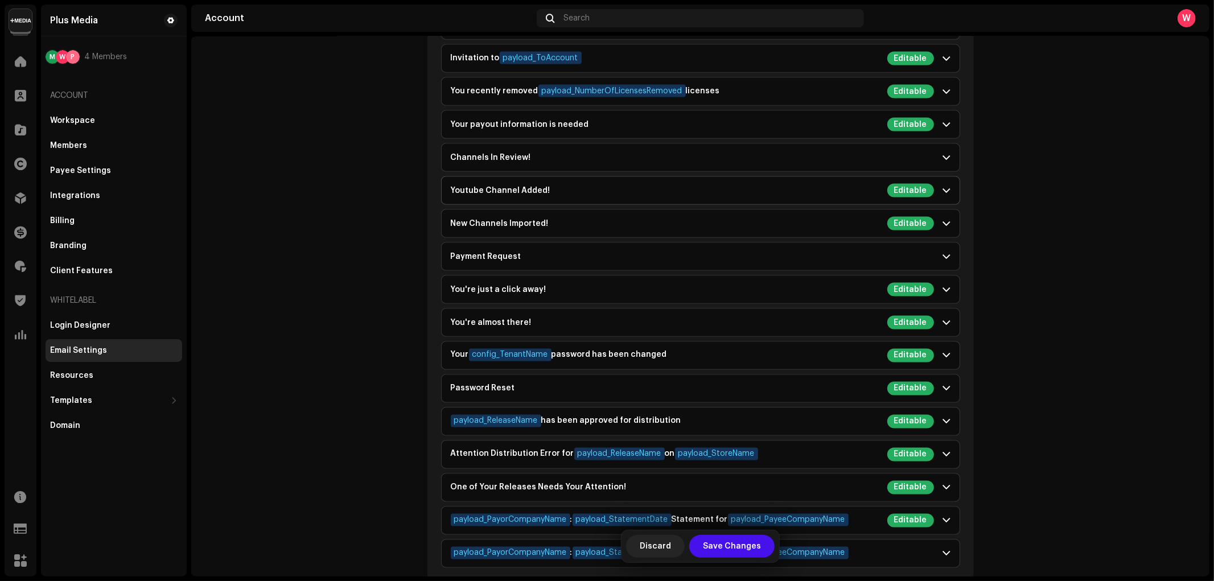
click at [562, 195] on div "Youtube Channel Added! Editable" at bounding box center [692, 191] width 483 height 14
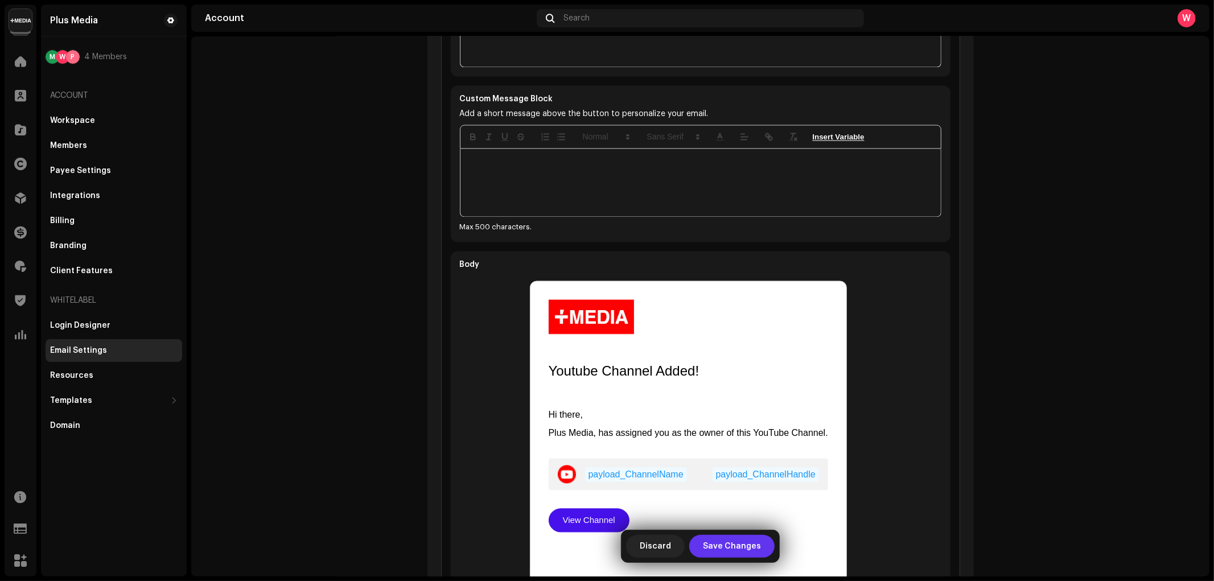
click at [730, 542] on span "Save Changes" at bounding box center [732, 546] width 58 height 23
